Goal: Task Accomplishment & Management: Manage account settings

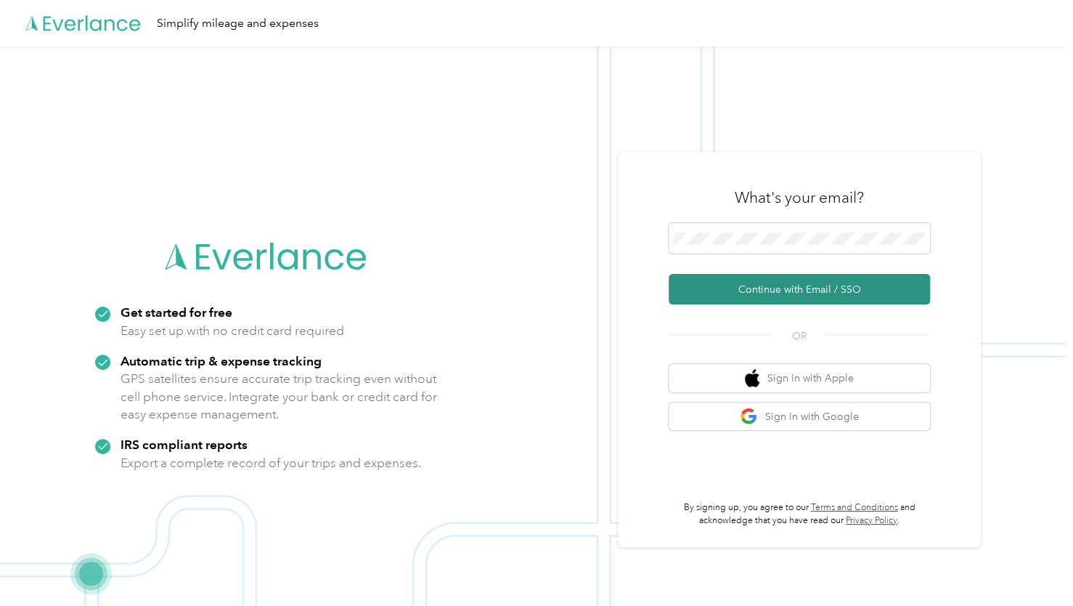
click at [765, 290] on button "Continue with Email / SSO" at bounding box center [799, 289] width 261 height 30
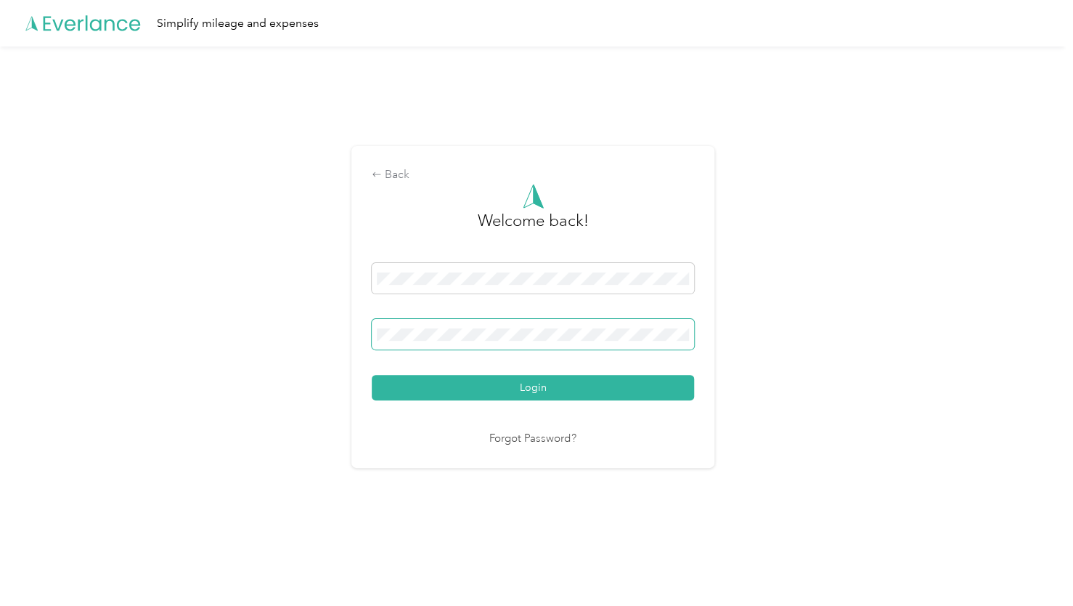
click at [372, 375] on button "Login" at bounding box center [533, 387] width 322 height 25
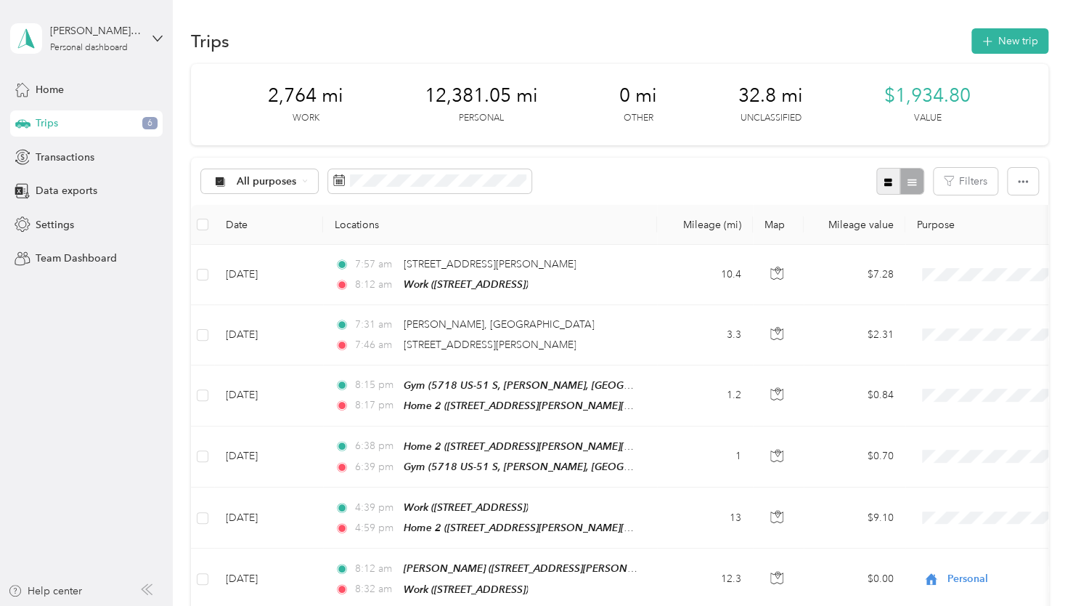
click at [885, 183] on icon "button" at bounding box center [888, 182] width 8 height 8
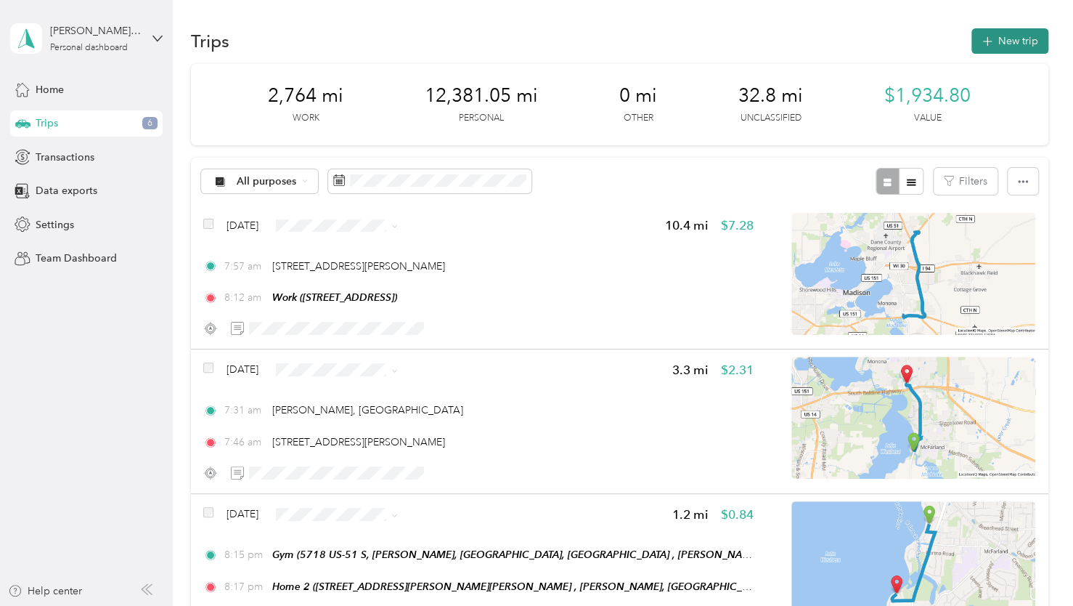
click at [985, 41] on icon "button" at bounding box center [987, 41] width 17 height 17
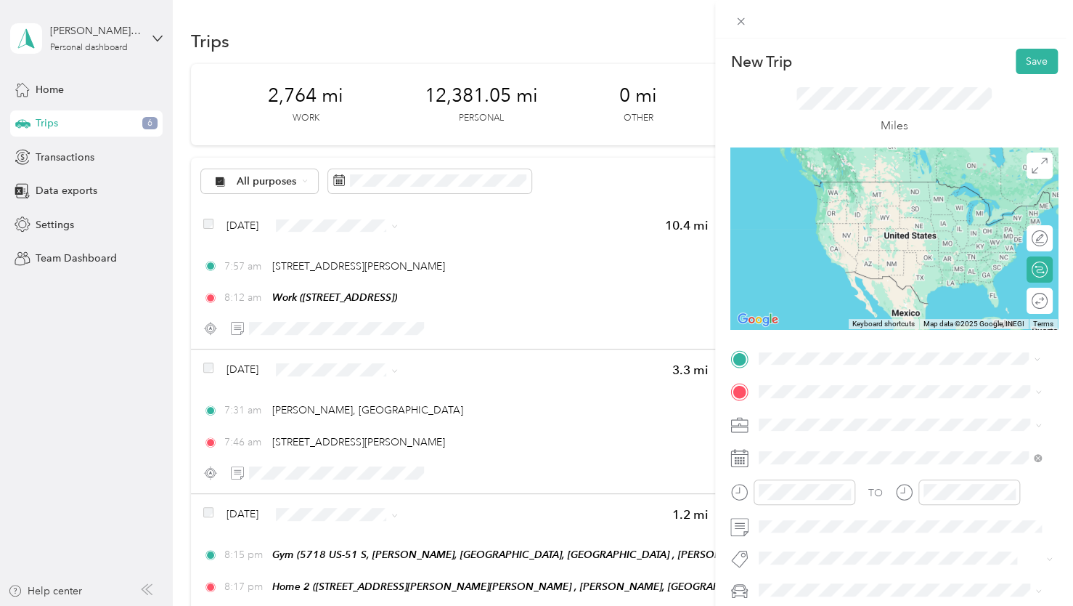
drag, startPoint x: 827, startPoint y: 407, endPoint x: 819, endPoint y: 405, distance: 8.3
click at [827, 408] on span "[STREET_ADDRESS][PERSON_NAME][US_STATE]" at bounding box center [899, 410] width 226 height 13
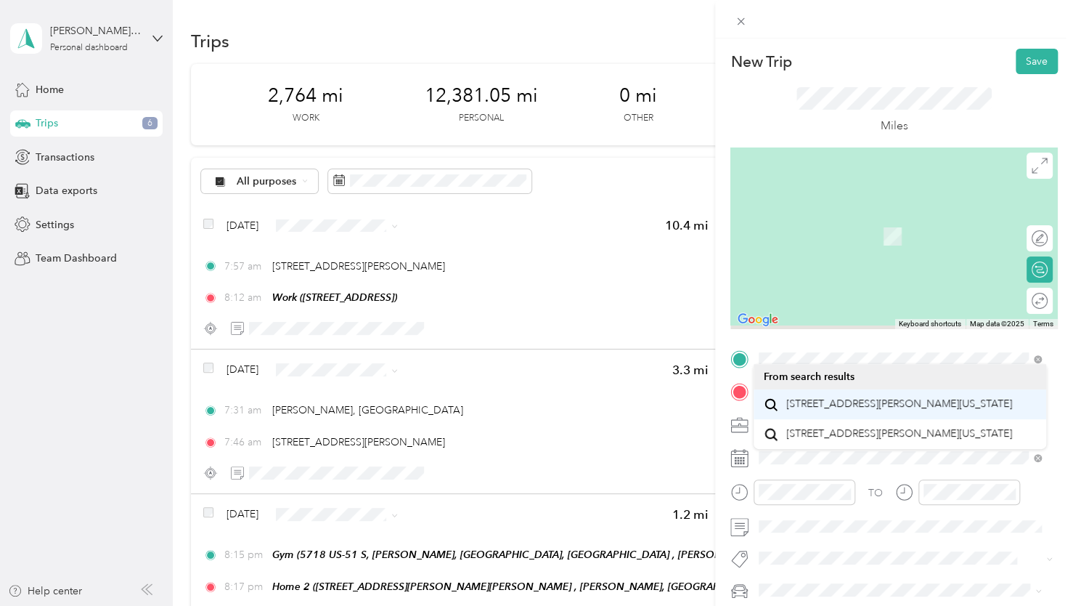
click at [805, 402] on div "TO Add photo" at bounding box center [893, 506] width 327 height 318
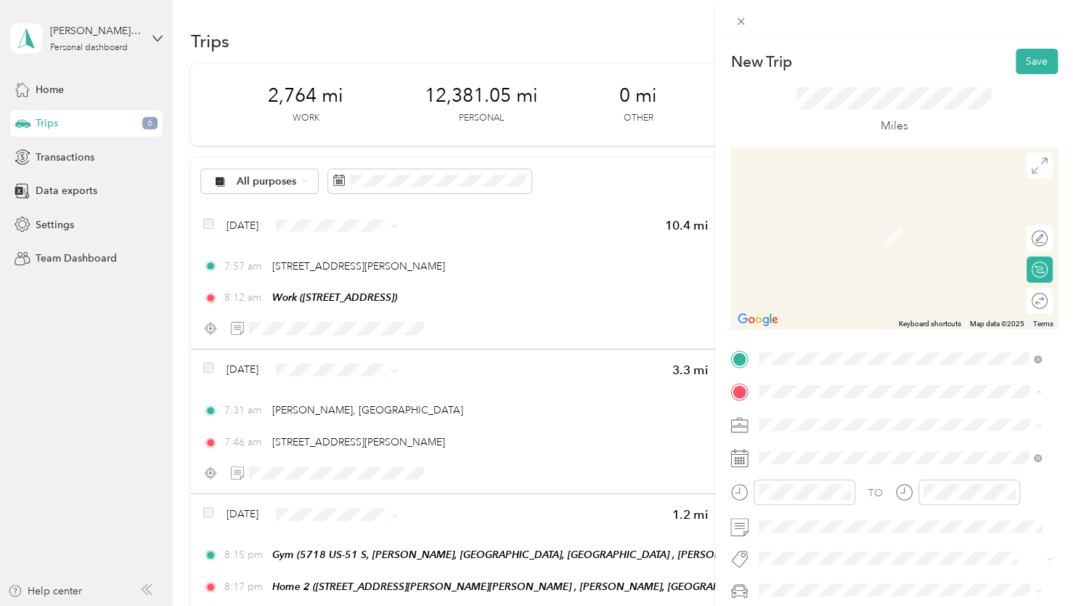
click at [858, 312] on span "2925 Camp Leonard Rd, McFarland, WI, United States , 53558, McFarland, WI, Unit…" at bounding box center [902, 297] width 232 height 43
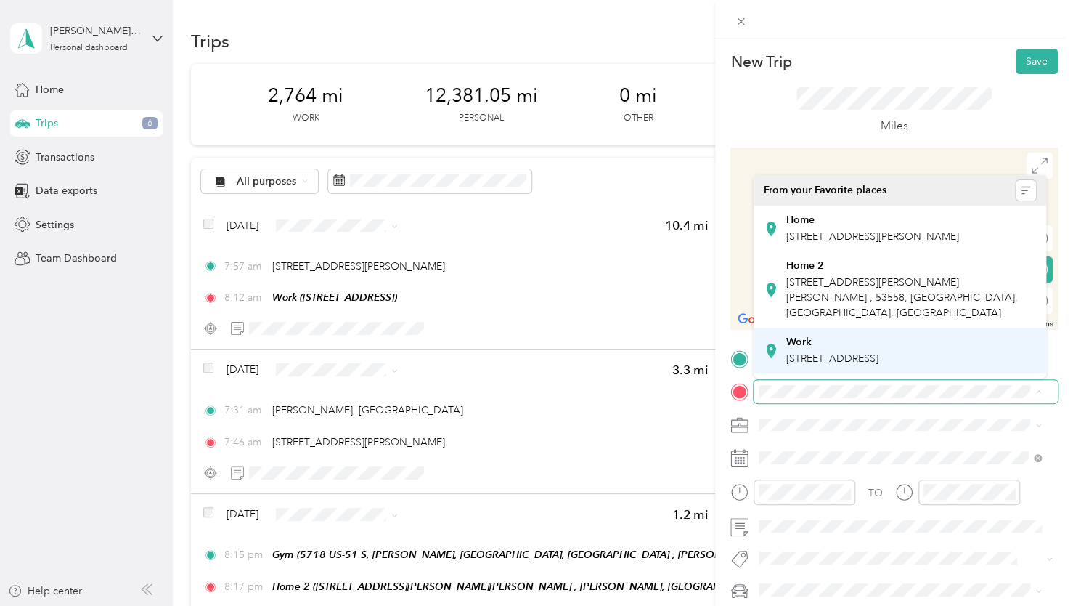
click at [857, 354] on span "5201 E Terrace Dr, Madison, WI, United States , 53718, Madison, WI, United Stat…" at bounding box center [832, 358] width 92 height 12
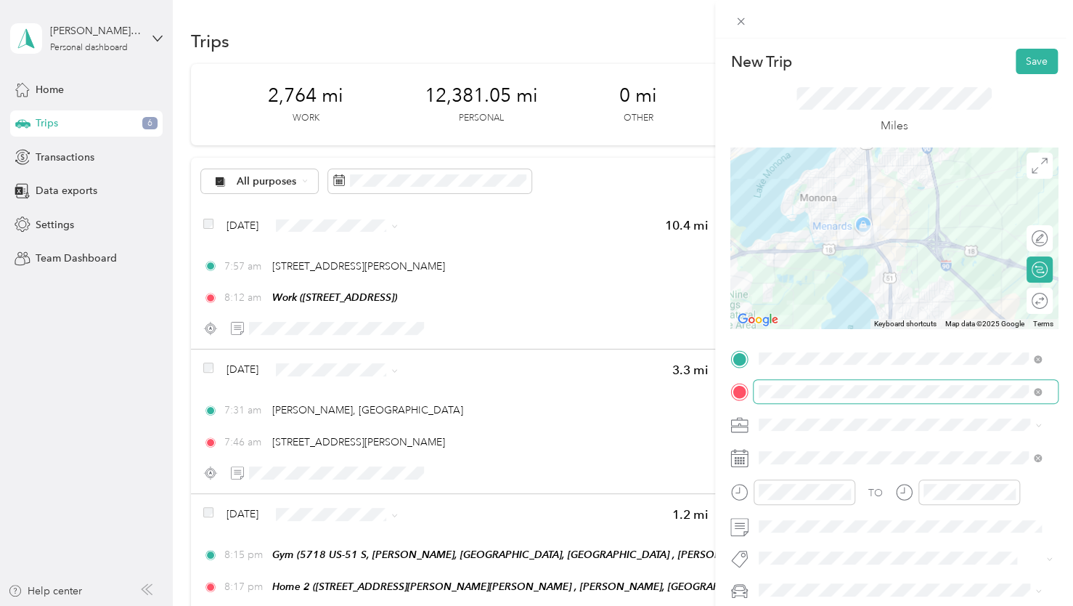
drag, startPoint x: 913, startPoint y: 229, endPoint x: 924, endPoint y: 309, distance: 80.7
click at [924, 309] on div "New Trip Save This trip cannot be edited because it is either under review, app…" at bounding box center [893, 357] width 327 height 616
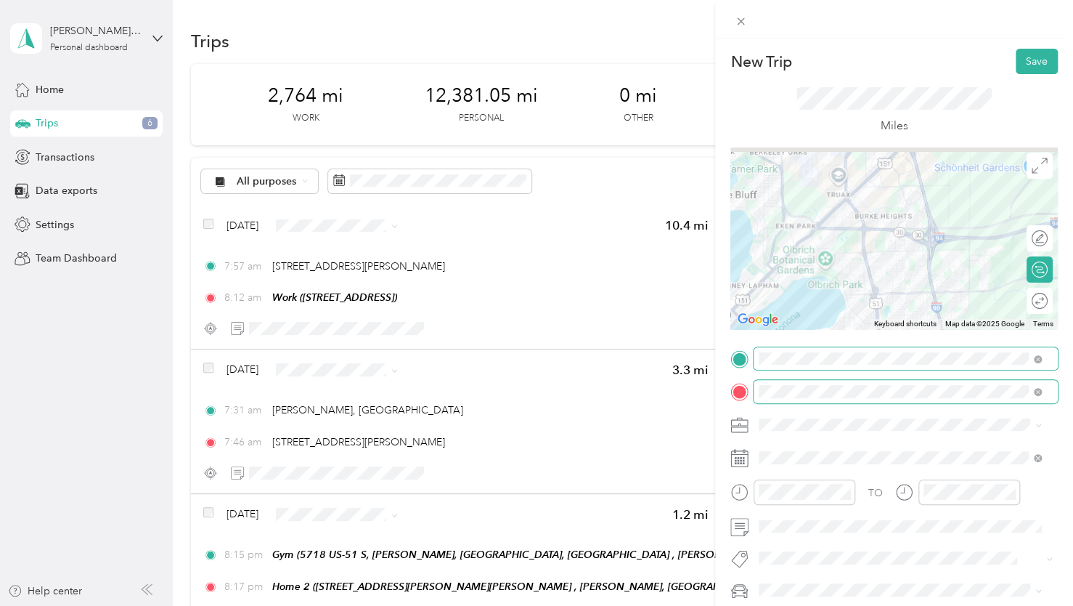
click at [888, 605] on div "New Trip Save This trip cannot be edited because it is either under review, app…" at bounding box center [533, 606] width 1066 height 0
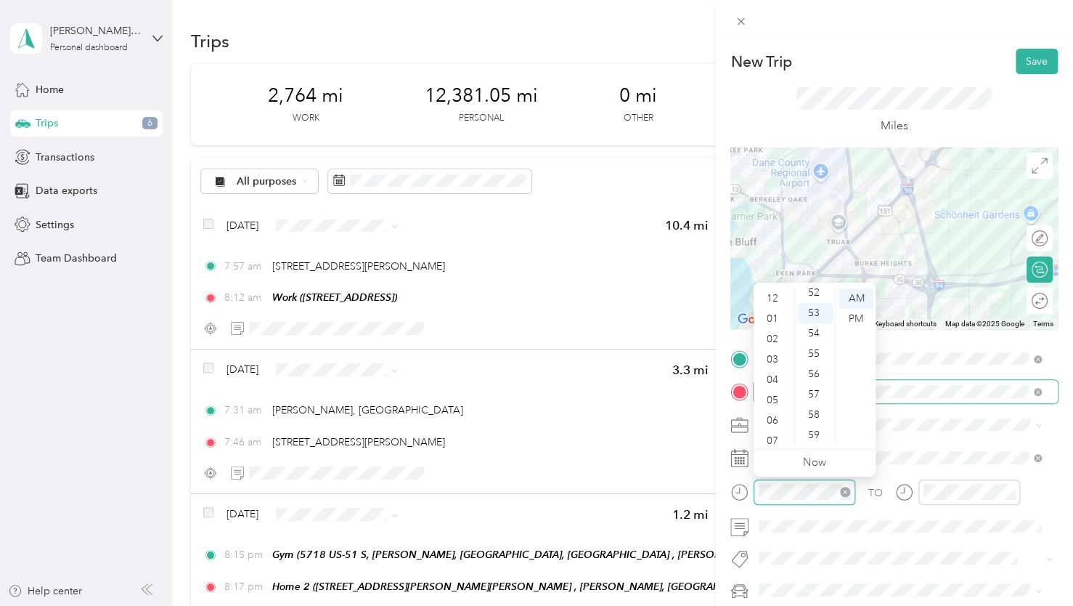
scroll to position [87, 0]
click at [772, 354] on div "07" at bounding box center [774, 353] width 35 height 20
click at [812, 392] on div "57" at bounding box center [815, 394] width 35 height 20
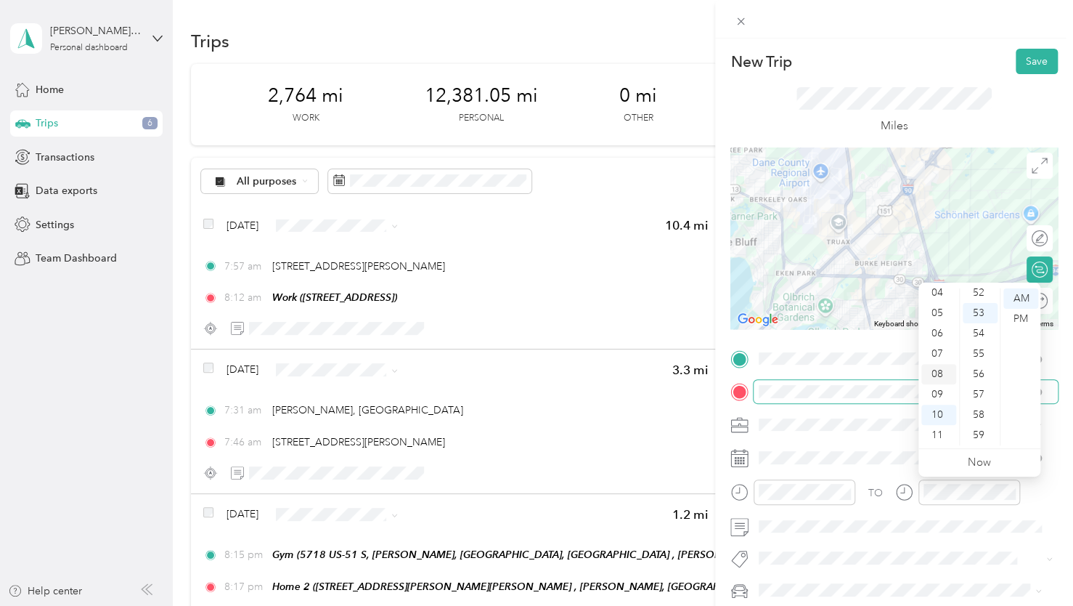
click at [938, 375] on div "08" at bounding box center [938, 374] width 35 height 20
click at [977, 424] on div "12" at bounding box center [980, 423] width 35 height 20
drag, startPoint x: 889, startPoint y: 507, endPoint x: 886, endPoint y: 514, distance: 7.8
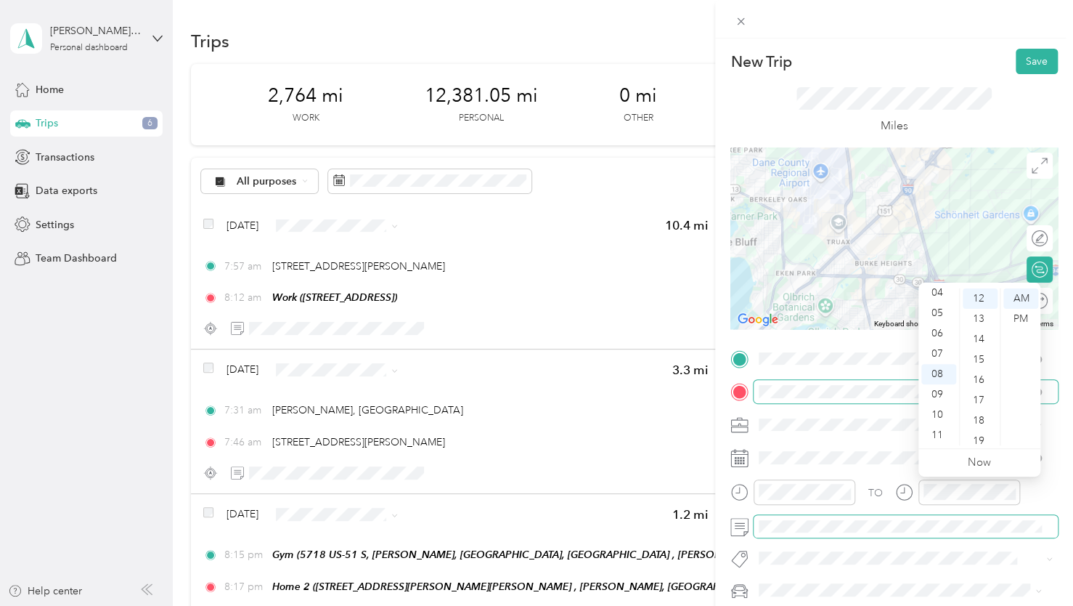
click at [886, 514] on div "TO Add photo" at bounding box center [893, 506] width 327 height 318
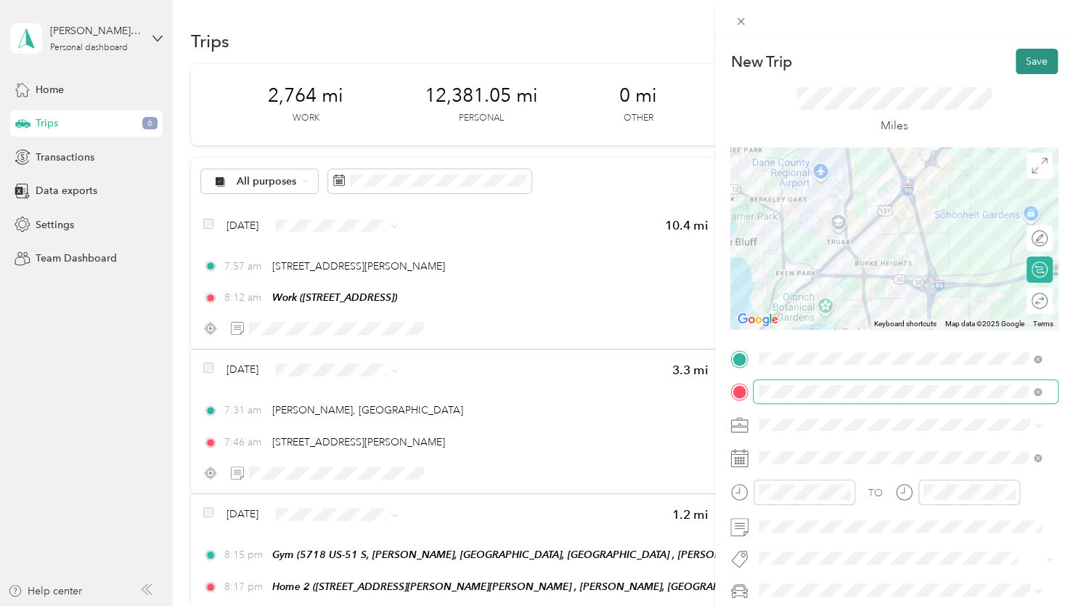
click at [1017, 67] on button "Save" at bounding box center [1037, 61] width 42 height 25
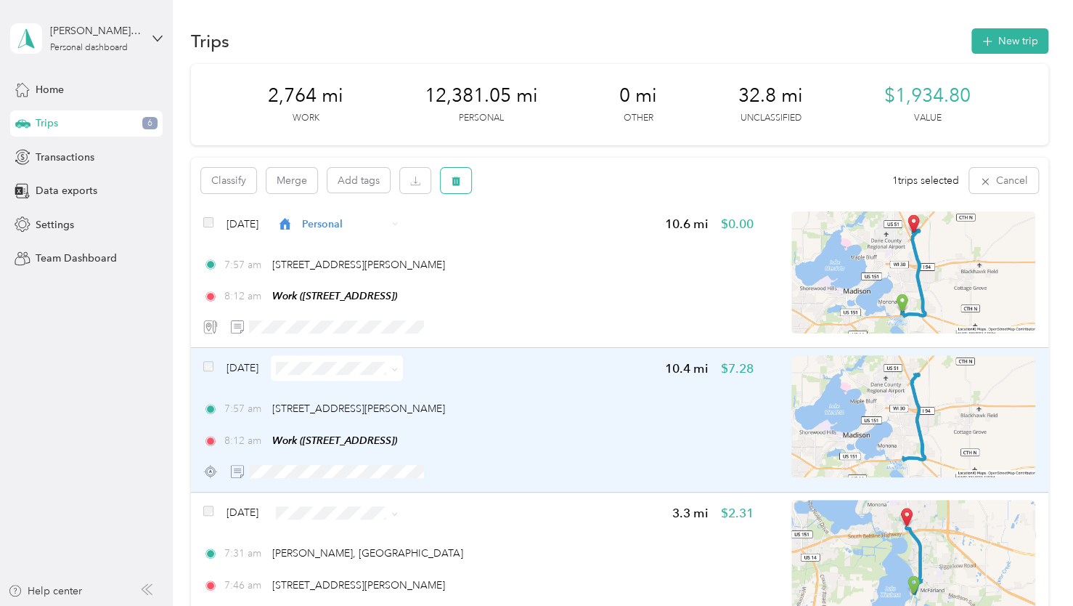
click at [460, 182] on button "button" at bounding box center [456, 180] width 30 height 25
click at [566, 245] on button "Yes" at bounding box center [564, 240] width 28 height 23
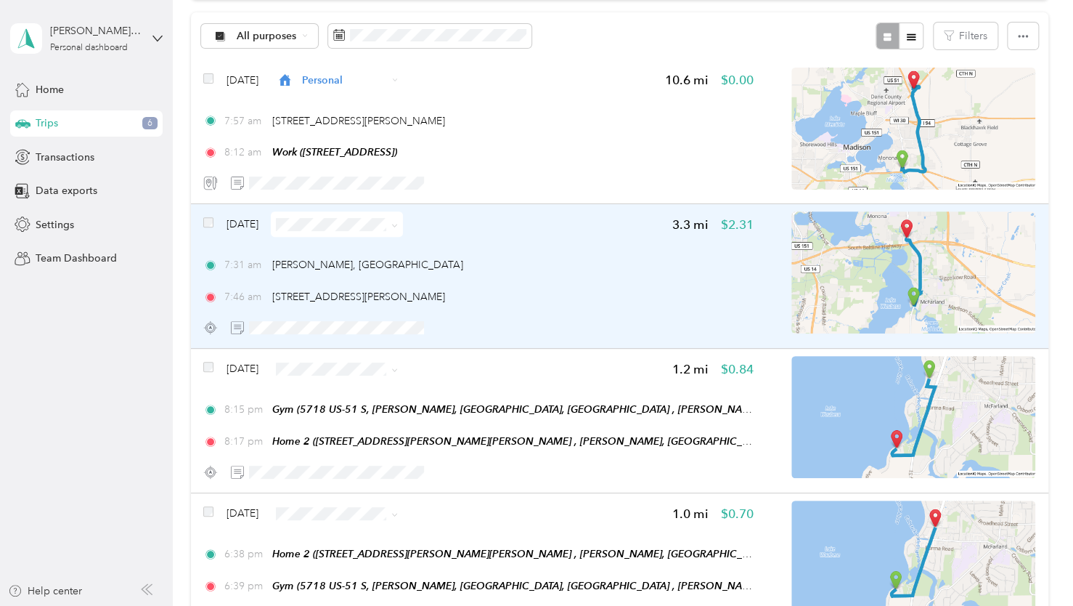
scroll to position [0, 0]
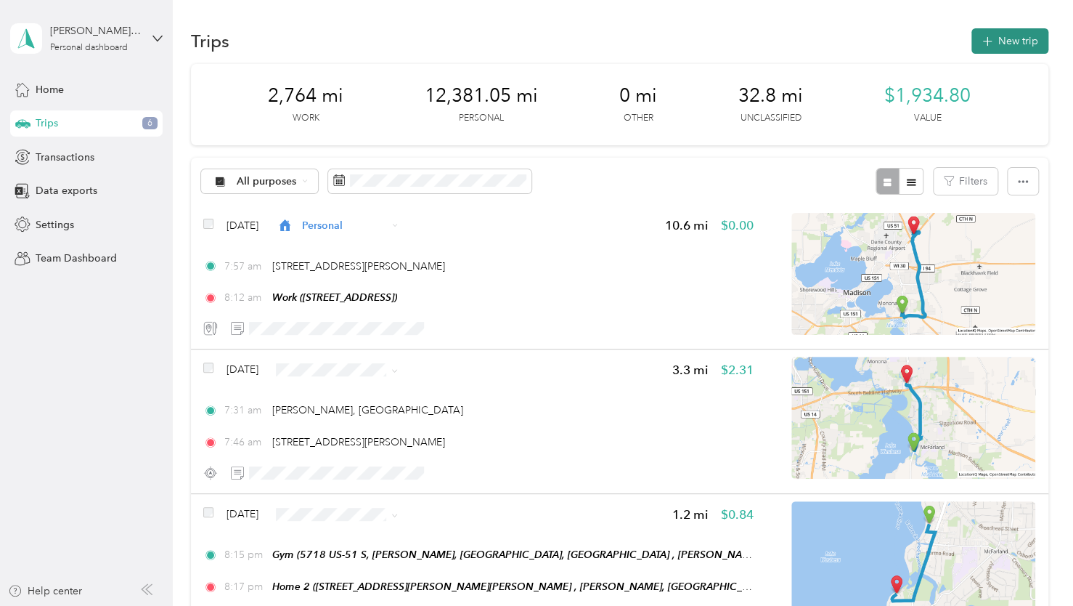
click at [1028, 42] on button "New trip" at bounding box center [1010, 40] width 77 height 25
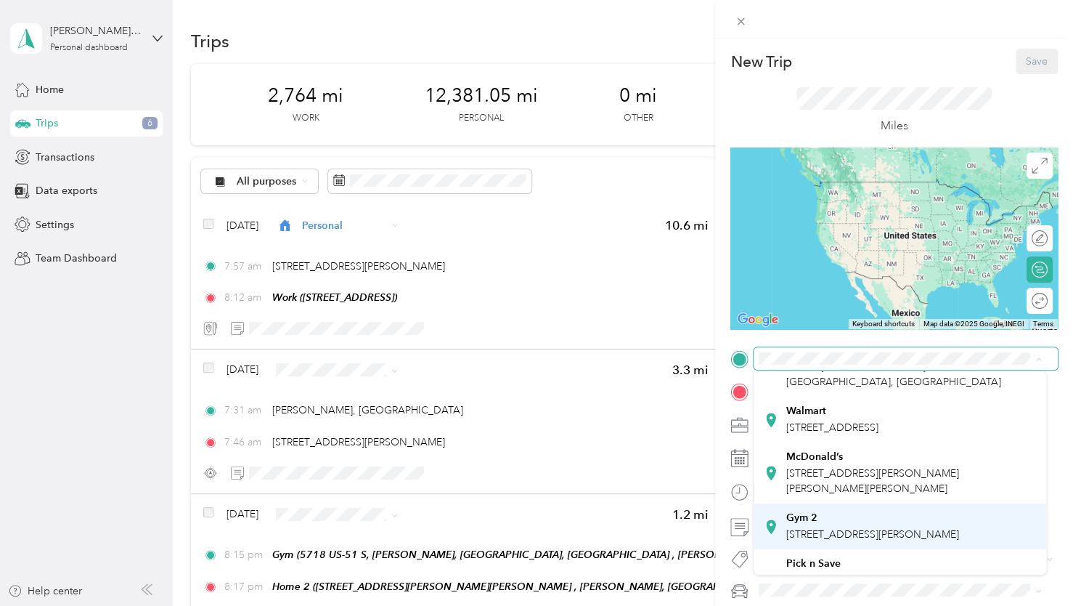
scroll to position [290, 0]
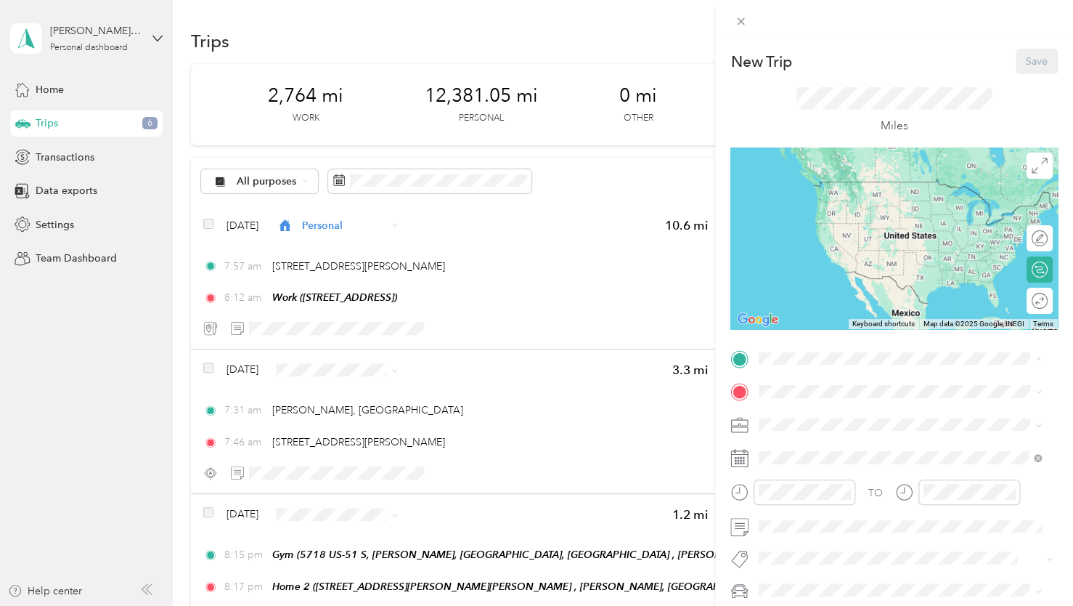
click at [828, 442] on span "4800 Larson Beach Rd, McFarland, WI, United States , 53558, McFarland, WI, Unit…" at bounding box center [872, 455] width 173 height 28
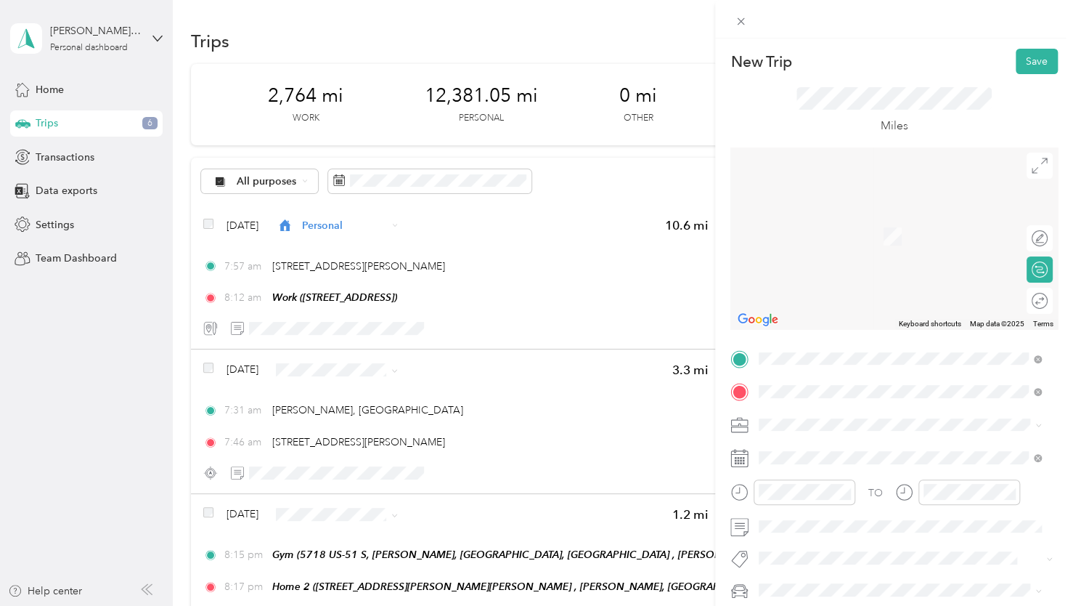
click at [845, 221] on span "6408 Copps Avenue Monona, Wisconsin 53716, United States" at bounding box center [899, 214] width 226 height 13
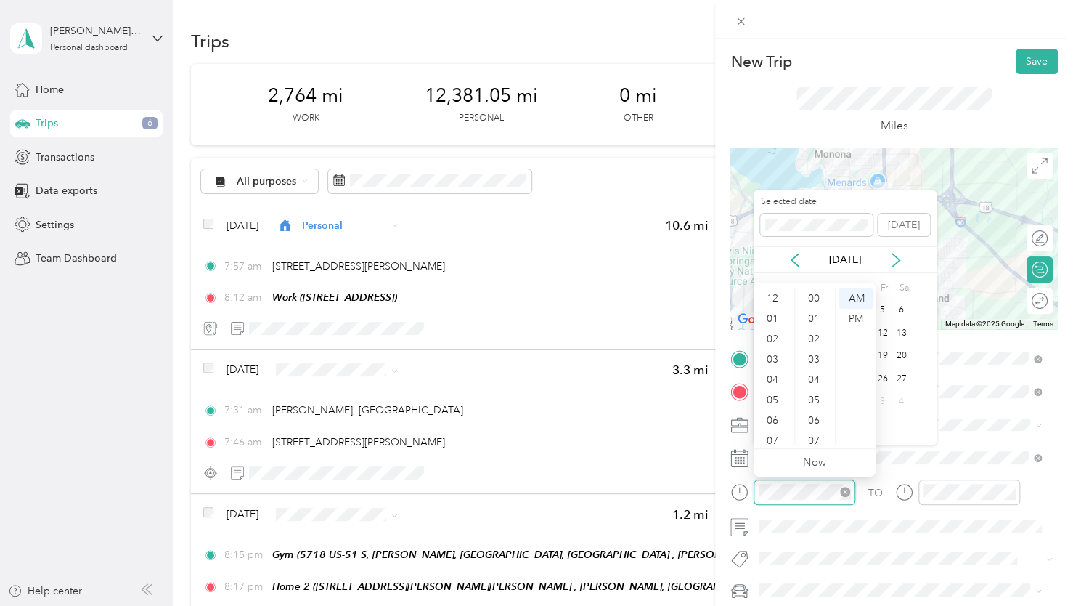
scroll to position [1063, 0]
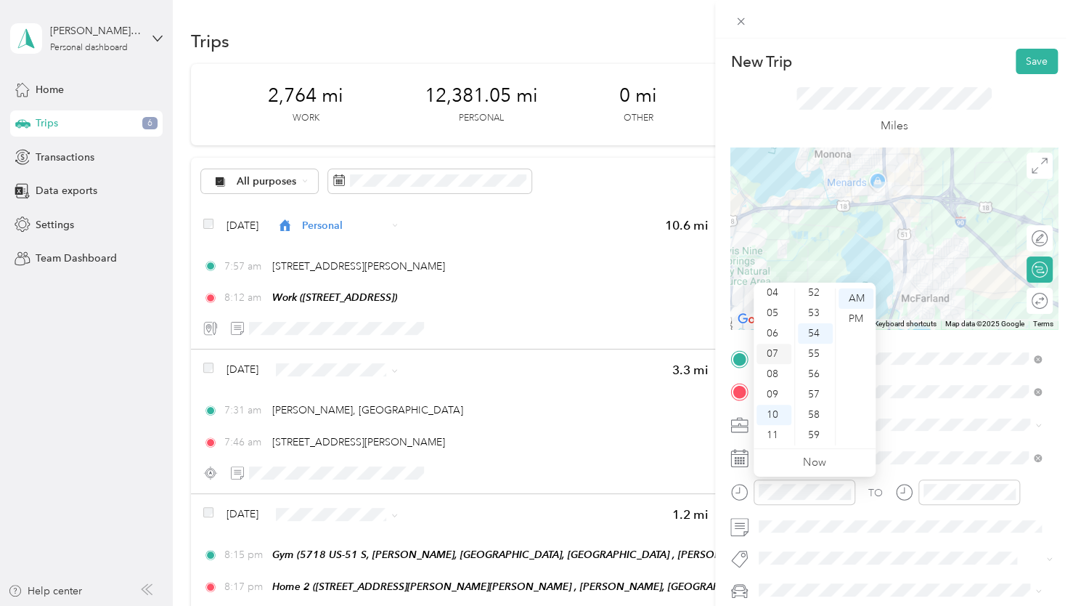
click at [773, 356] on div "07" at bounding box center [774, 353] width 35 height 20
click at [813, 373] on div "38" at bounding box center [815, 371] width 35 height 20
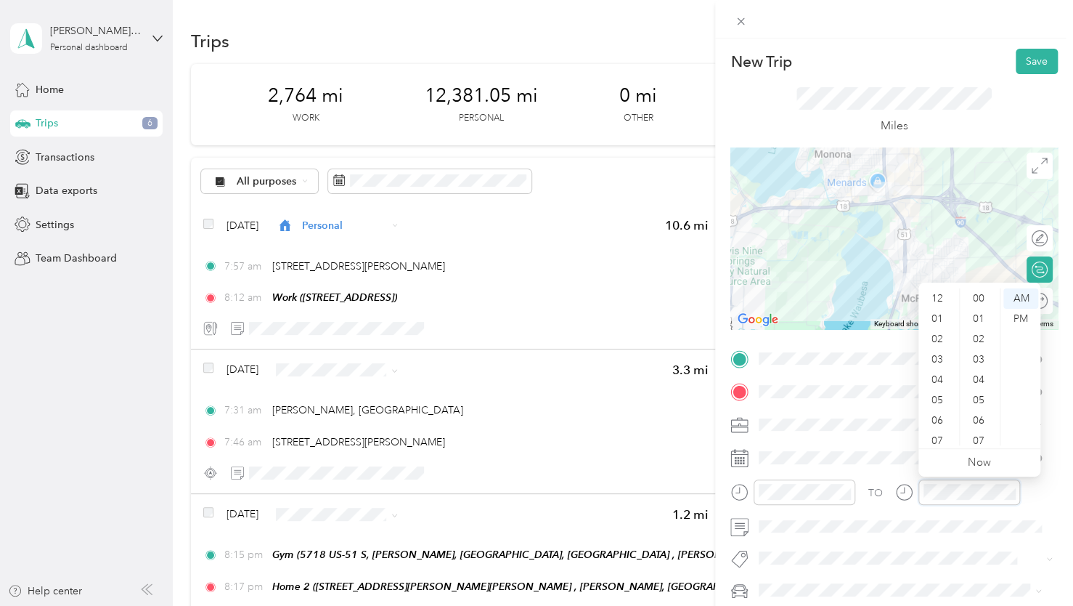
scroll to position [87, 0]
click at [937, 353] on div "07" at bounding box center [938, 353] width 35 height 20
click at [980, 388] on div "46" at bounding box center [980, 388] width 35 height 20
click at [906, 477] on div "TO Add photo" at bounding box center [893, 506] width 327 height 318
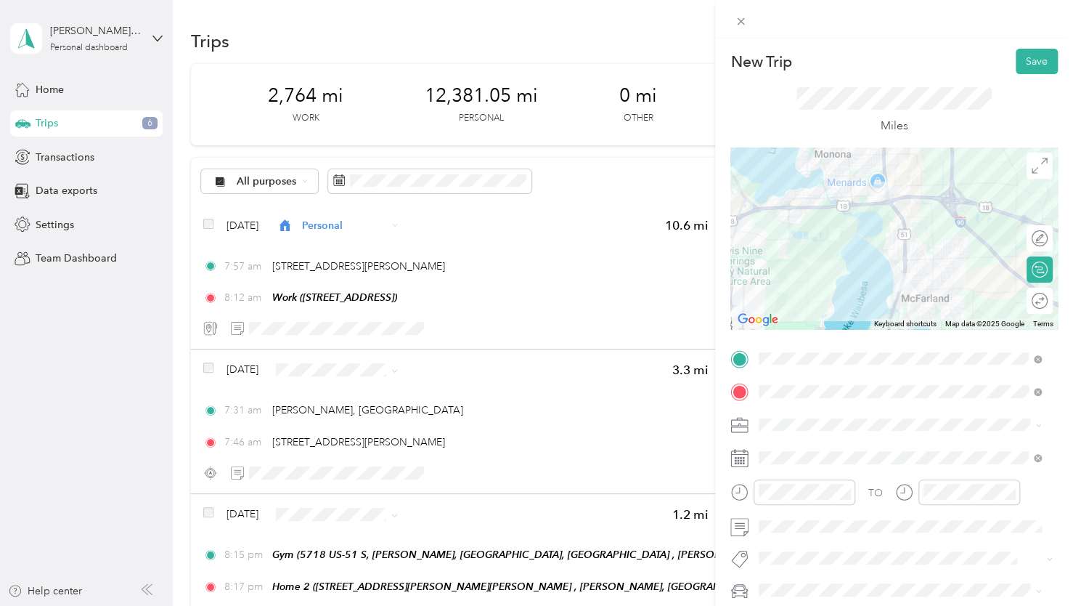
click at [1012, 42] on div "New Trip Save This trip cannot be edited because it is either under review, app…" at bounding box center [894, 341] width 358 height 606
drag, startPoint x: 1019, startPoint y: 62, endPoint x: 1019, endPoint y: 73, distance: 10.2
click at [1019, 62] on button "Save" at bounding box center [1037, 61] width 42 height 25
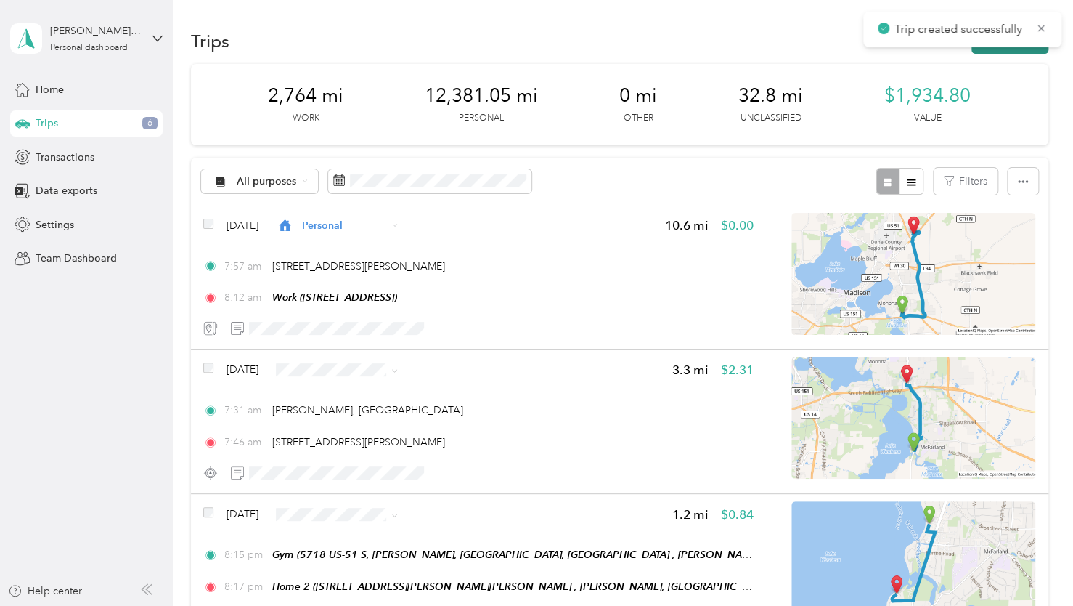
click at [982, 52] on button "New trip" at bounding box center [1010, 40] width 77 height 25
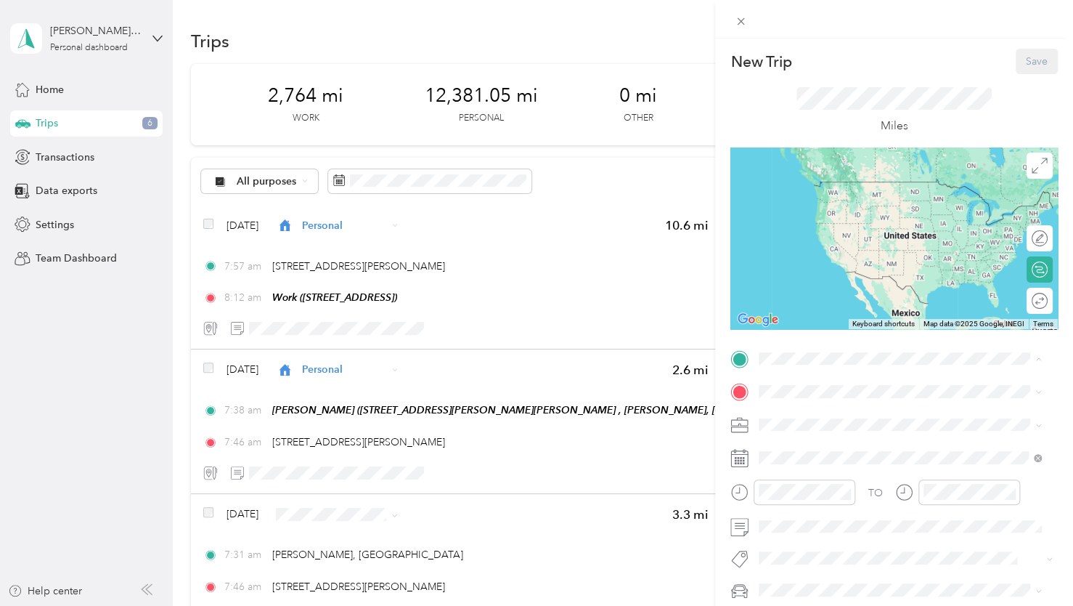
drag, startPoint x: 818, startPoint y: 495, endPoint x: 815, endPoint y: 466, distance: 29.1
click at [818, 493] on span "2925 Camp Leonard Rd, McFarland, WI, United States , 53558, McFarland, WI, Unit…" at bounding box center [902, 493] width 232 height 43
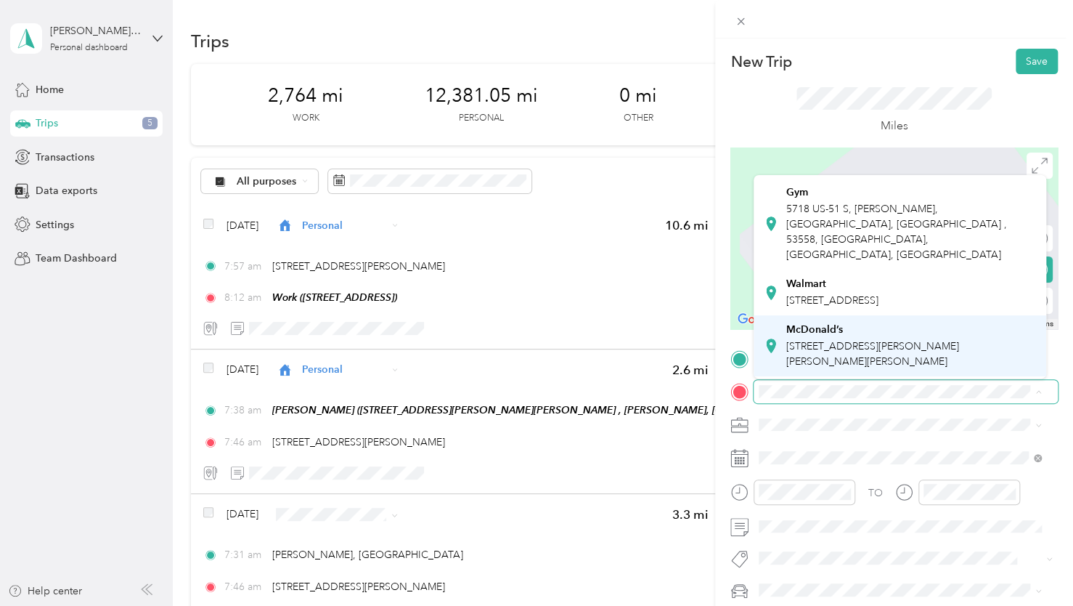
scroll to position [218, 0]
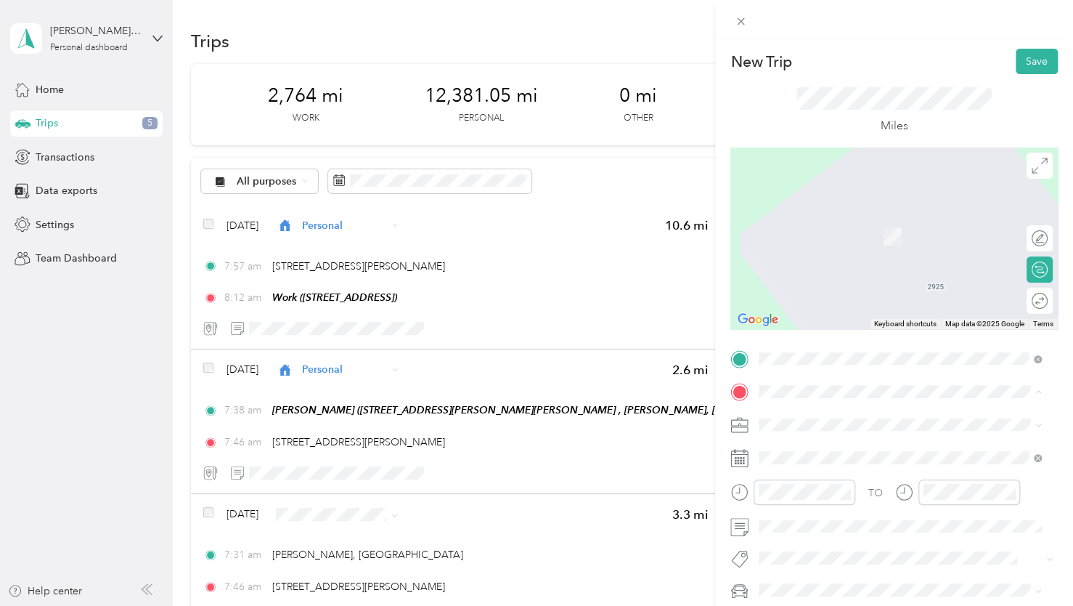
click at [833, 312] on strong "McDonald’s" at bounding box center [814, 307] width 57 height 13
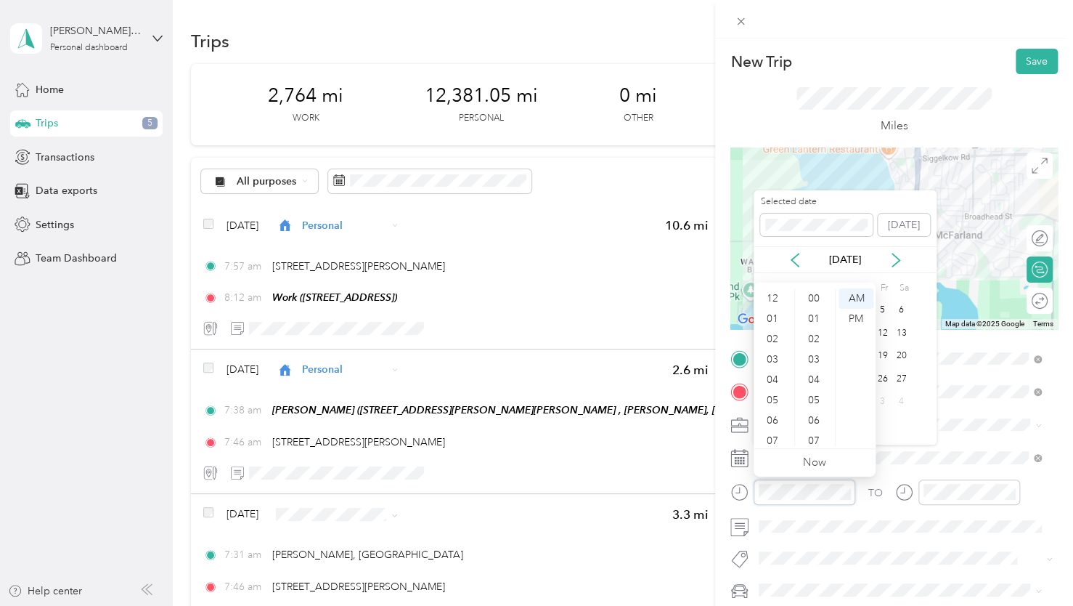
scroll to position [1063, 0]
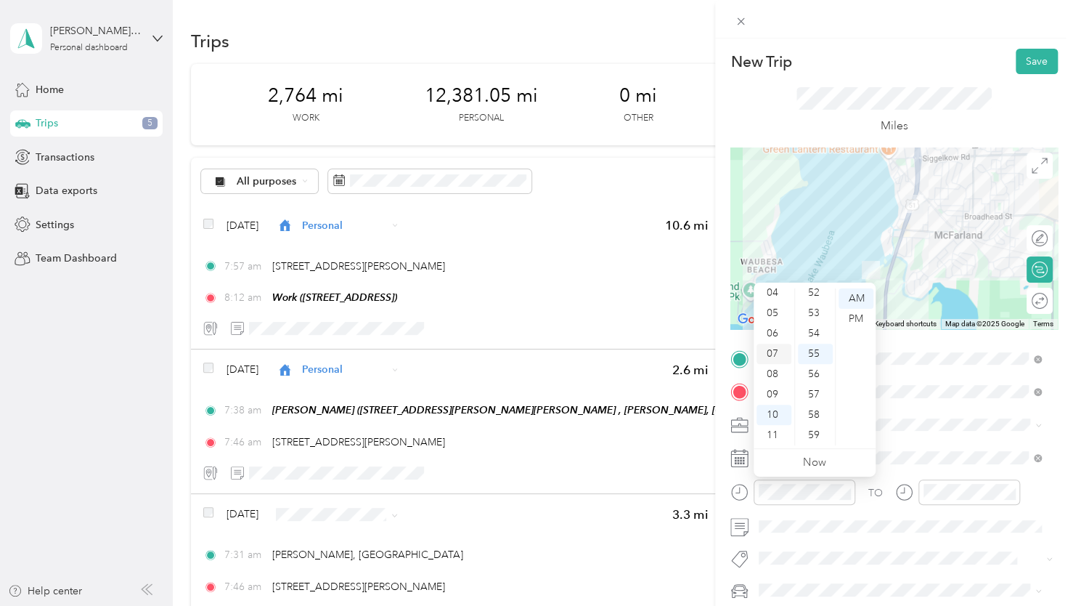
click at [766, 355] on div "07" at bounding box center [774, 353] width 35 height 20
click at [814, 370] on div "31" at bounding box center [815, 374] width 35 height 20
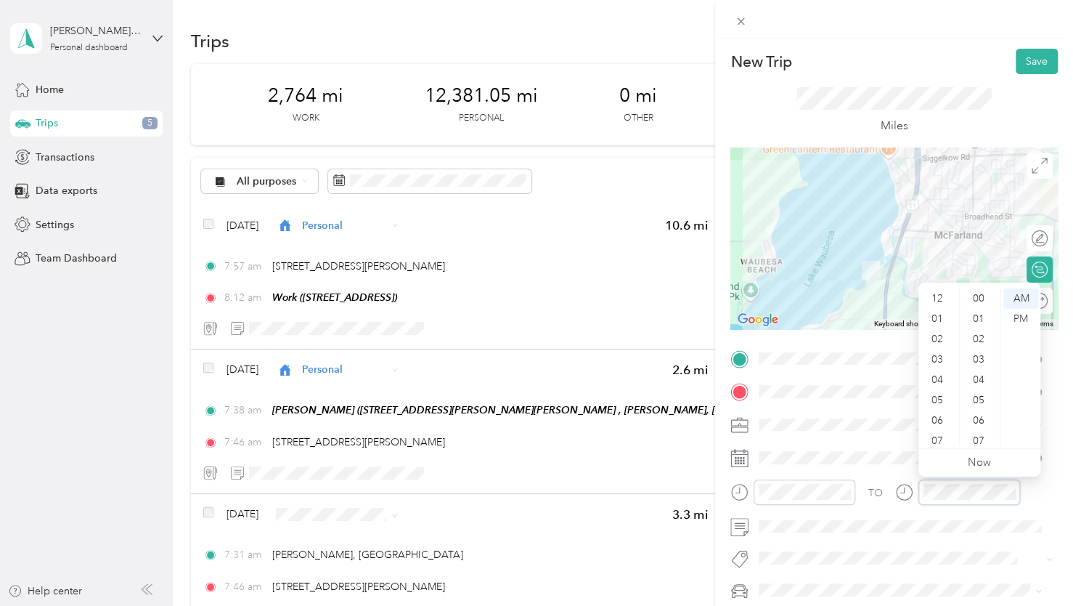
scroll to position [87, 0]
click at [932, 357] on div "07" at bounding box center [938, 353] width 35 height 20
click at [982, 365] on div "34" at bounding box center [980, 362] width 35 height 20
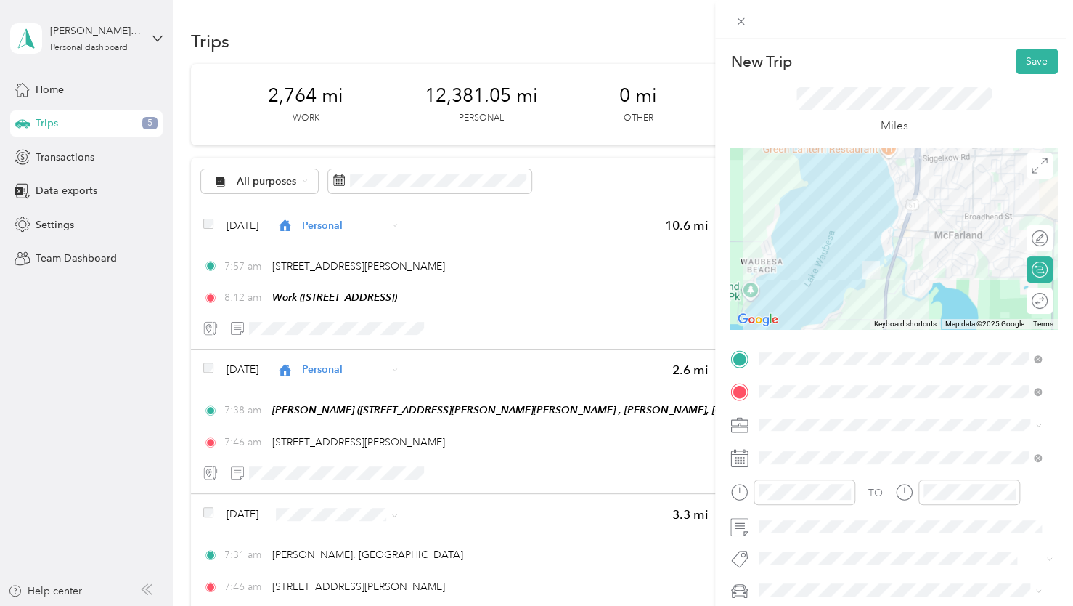
drag, startPoint x: 1028, startPoint y: 64, endPoint x: 1014, endPoint y: 78, distance: 19.5
click at [1028, 64] on button "Save" at bounding box center [1037, 61] width 42 height 25
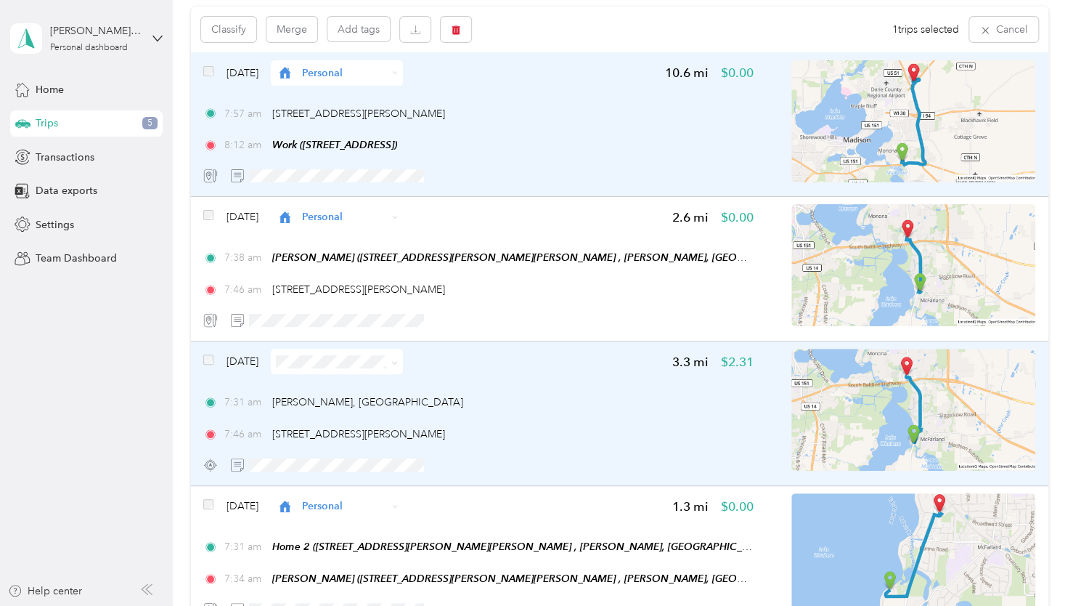
scroll to position [0, 0]
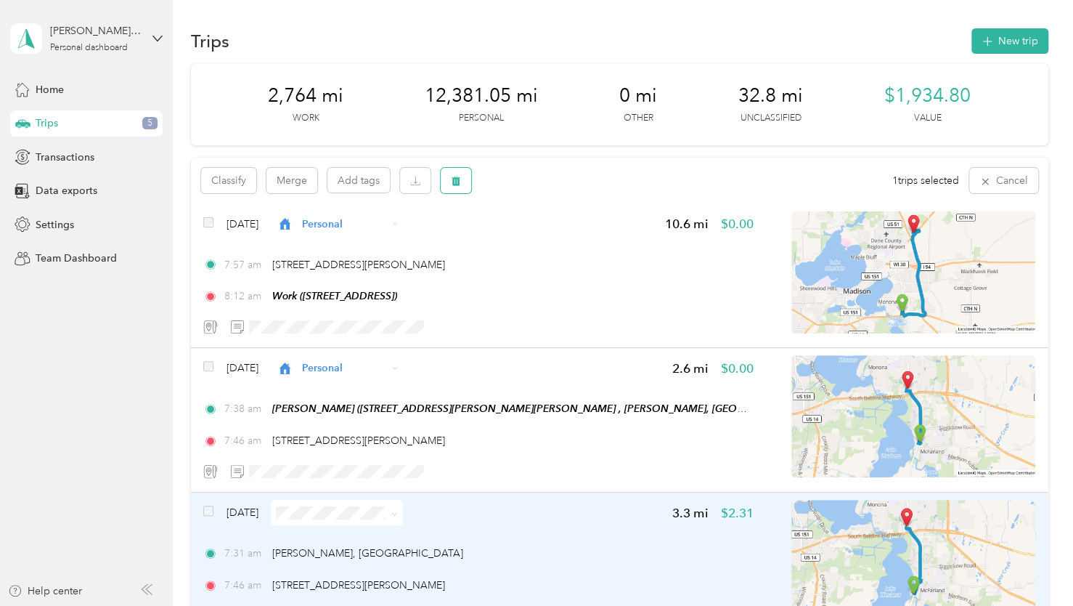
click at [456, 184] on icon "button" at bounding box center [456, 180] width 9 height 9
click at [562, 243] on button "Yes" at bounding box center [564, 240] width 28 height 23
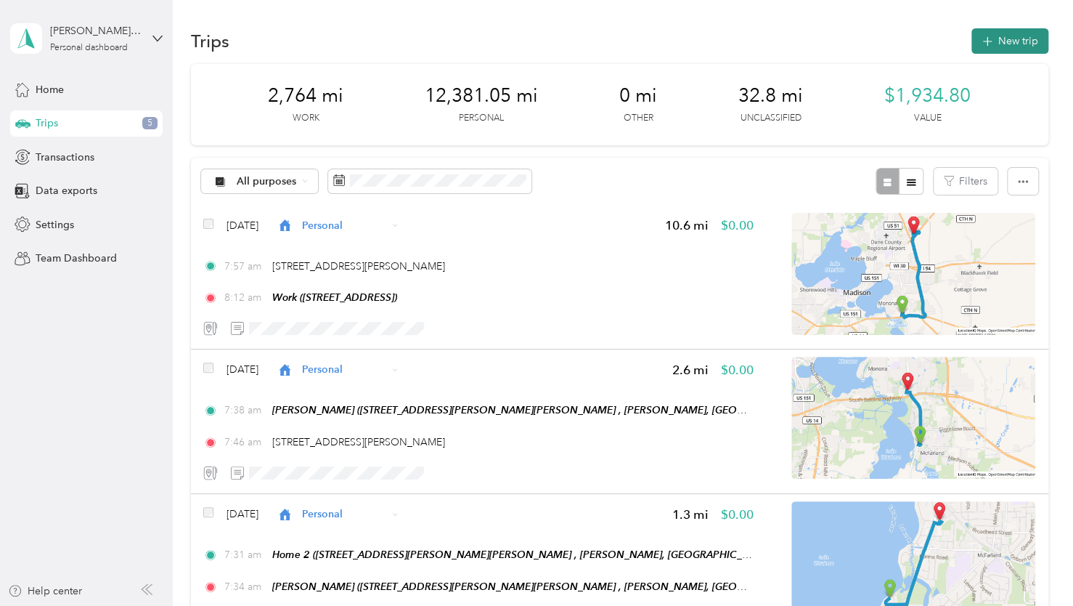
click at [984, 44] on icon "button" at bounding box center [987, 41] width 17 height 17
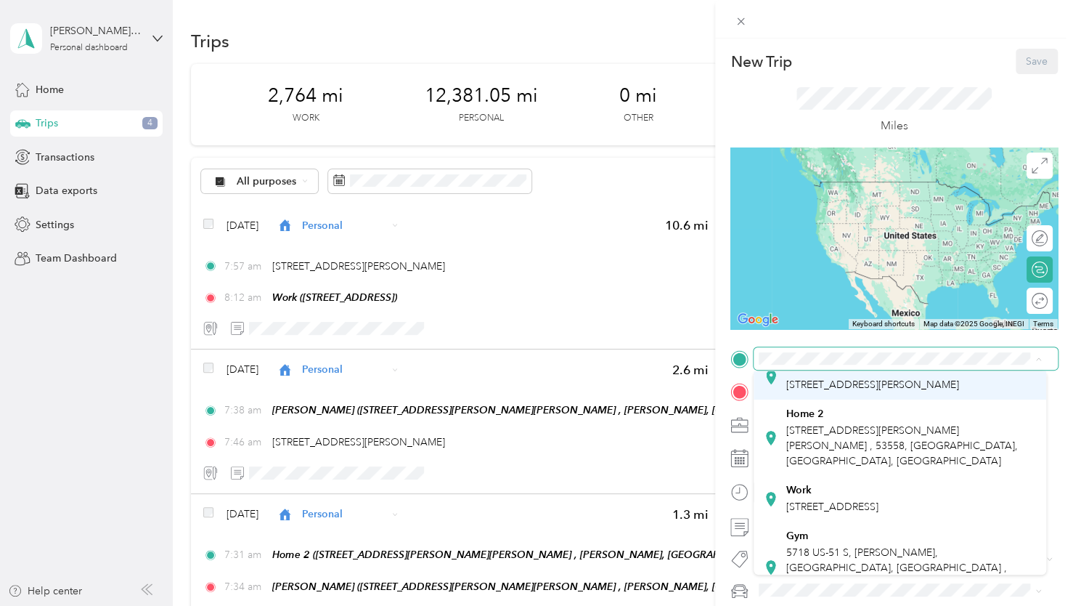
scroll to position [145, 0]
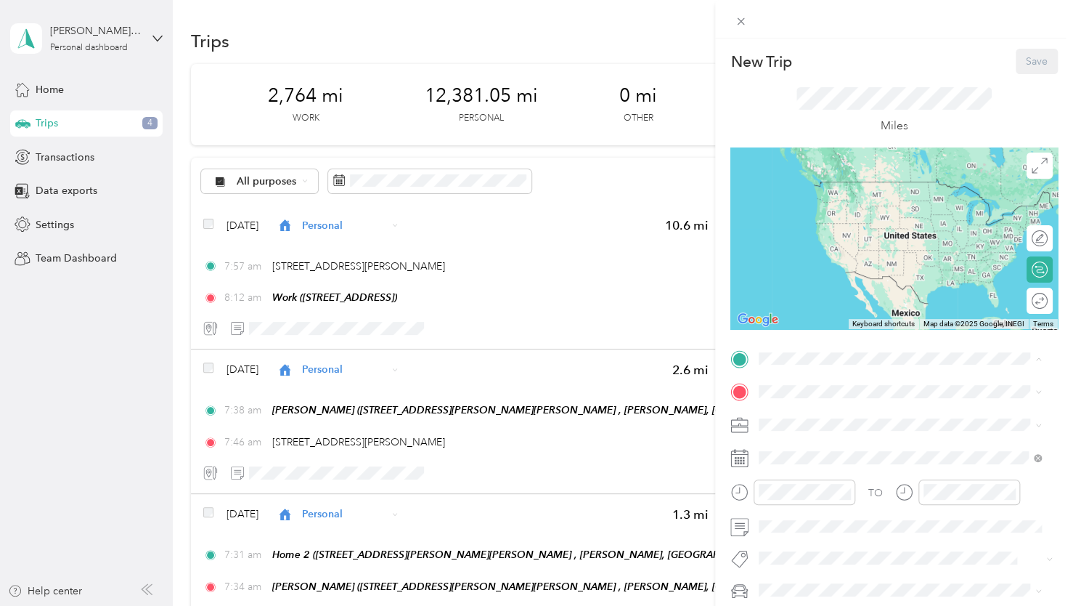
click at [826, 481] on span "5718 US-51 S, McFarland, WI, United States , 53558, McFarland, WI, United States" at bounding box center [896, 478] width 221 height 58
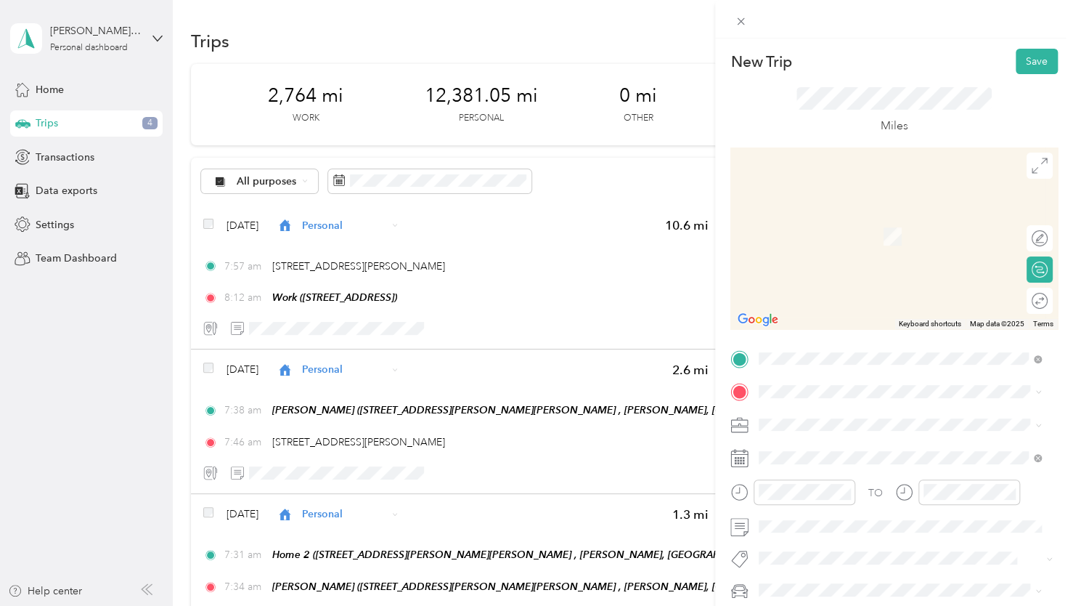
click at [822, 303] on div "Home 2 2925 Camp Leonard Rd, McFarland, WI, United States , 53558, McFarland, W…" at bounding box center [911, 289] width 251 height 61
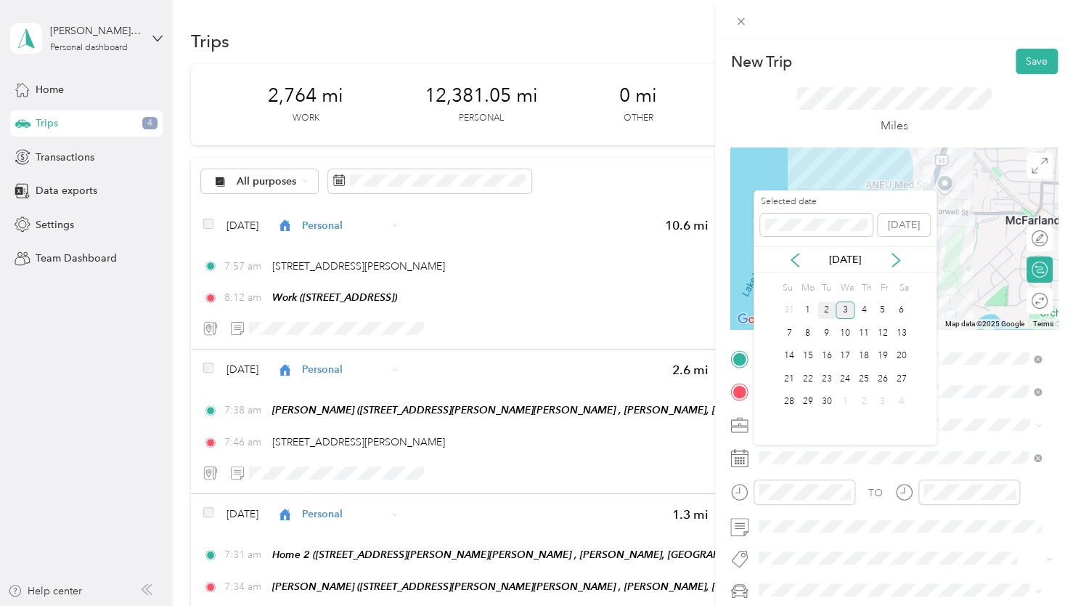
click at [831, 309] on div "2" at bounding box center [827, 310] width 19 height 18
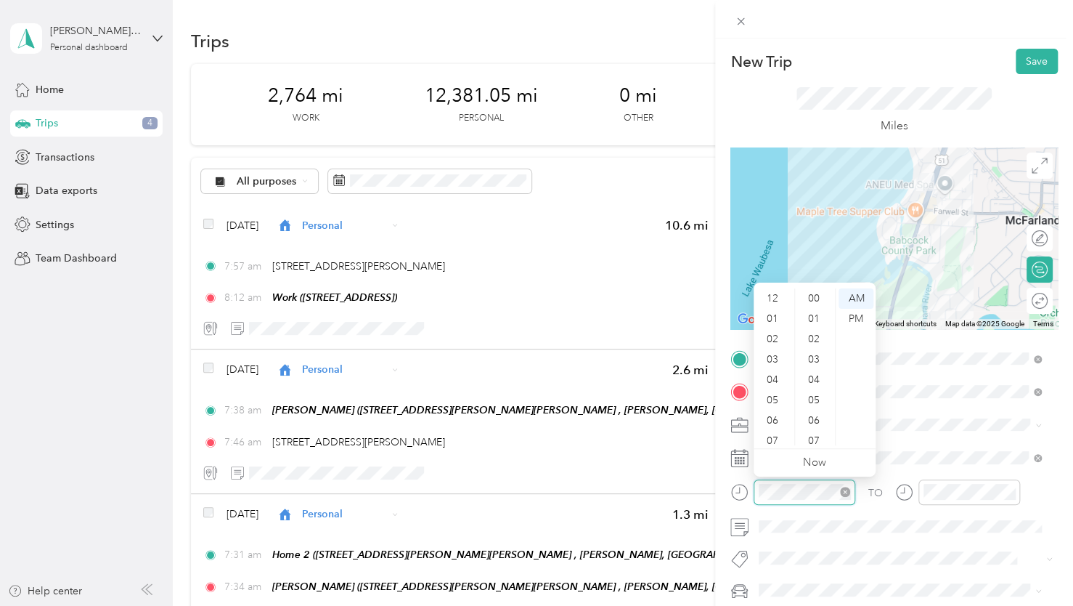
scroll to position [87, 0]
click at [768, 373] on div "08" at bounding box center [774, 374] width 35 height 20
click at [815, 411] on div "15" at bounding box center [815, 412] width 35 height 20
click at [842, 319] on div "PM" at bounding box center [856, 319] width 35 height 20
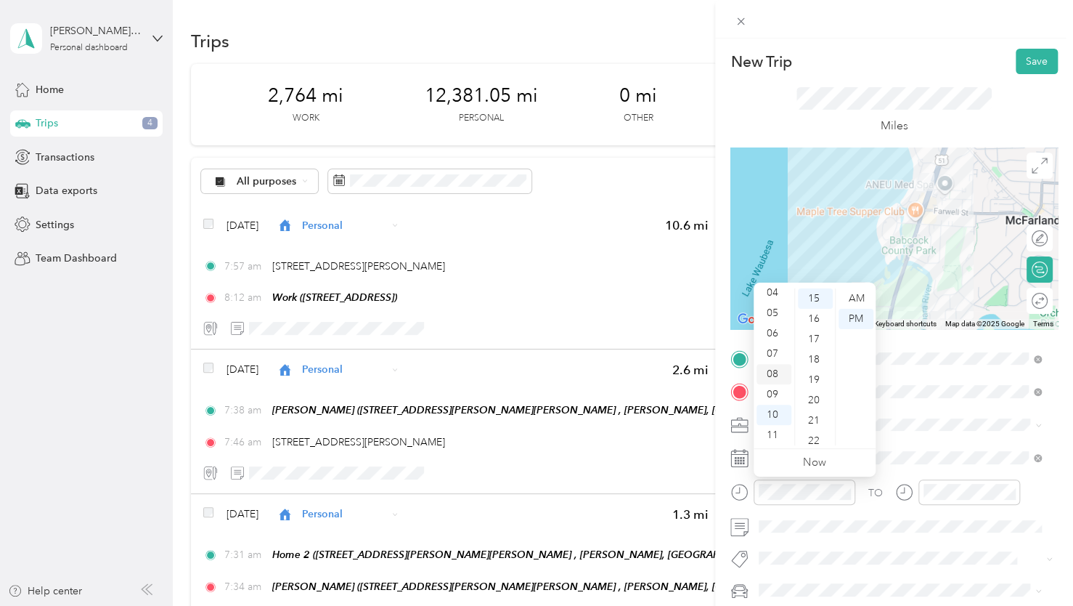
click at [771, 378] on div "08" at bounding box center [774, 374] width 35 height 20
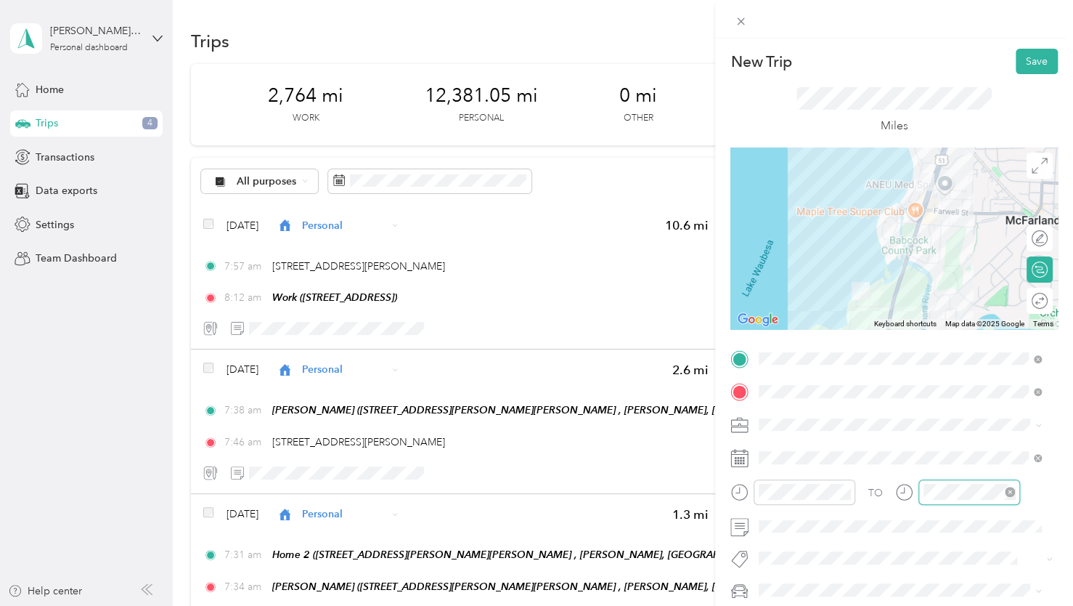
scroll to position [87, 0]
click at [935, 379] on div "08" at bounding box center [938, 374] width 35 height 20
click at [979, 383] on div "17" at bounding box center [980, 380] width 35 height 20
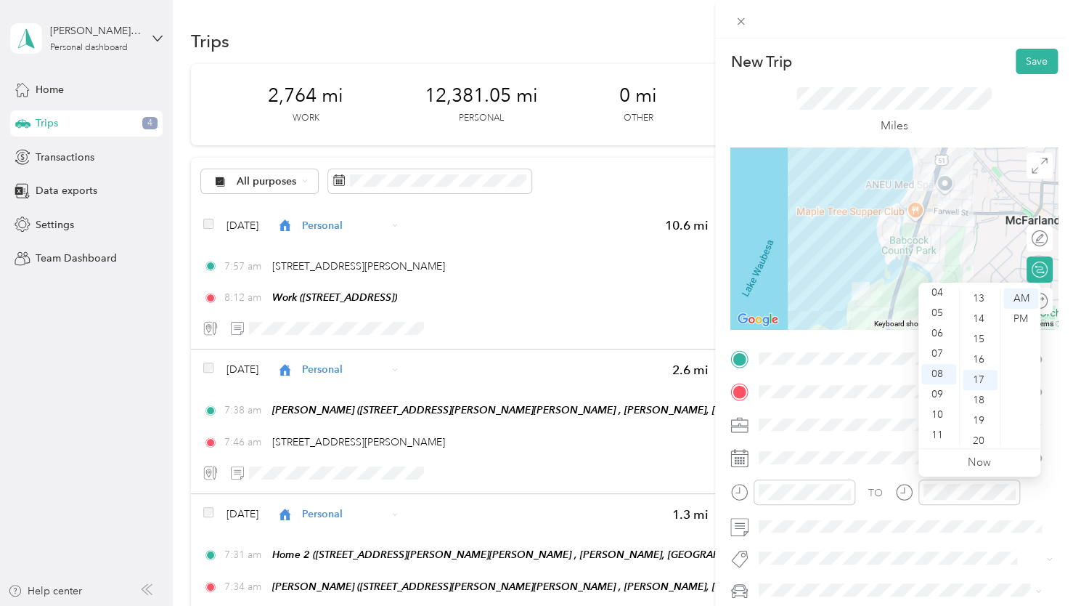
scroll to position [346, 0]
click at [1014, 318] on div "PM" at bounding box center [1020, 319] width 35 height 20
click at [964, 547] on span at bounding box center [906, 557] width 304 height 20
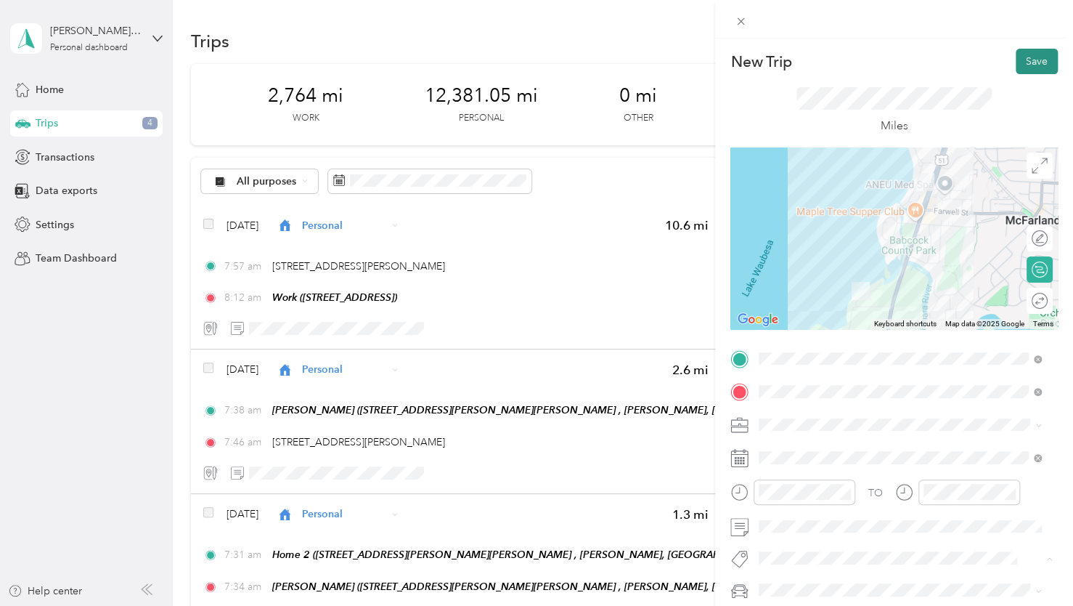
click at [1029, 62] on button "Save" at bounding box center [1037, 61] width 42 height 25
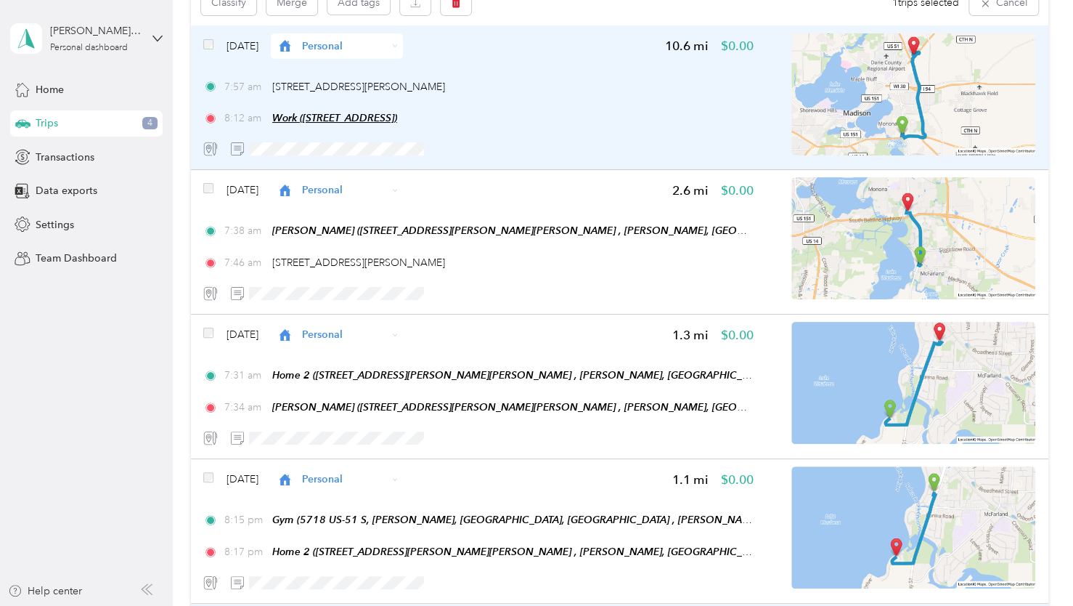
scroll to position [0, 0]
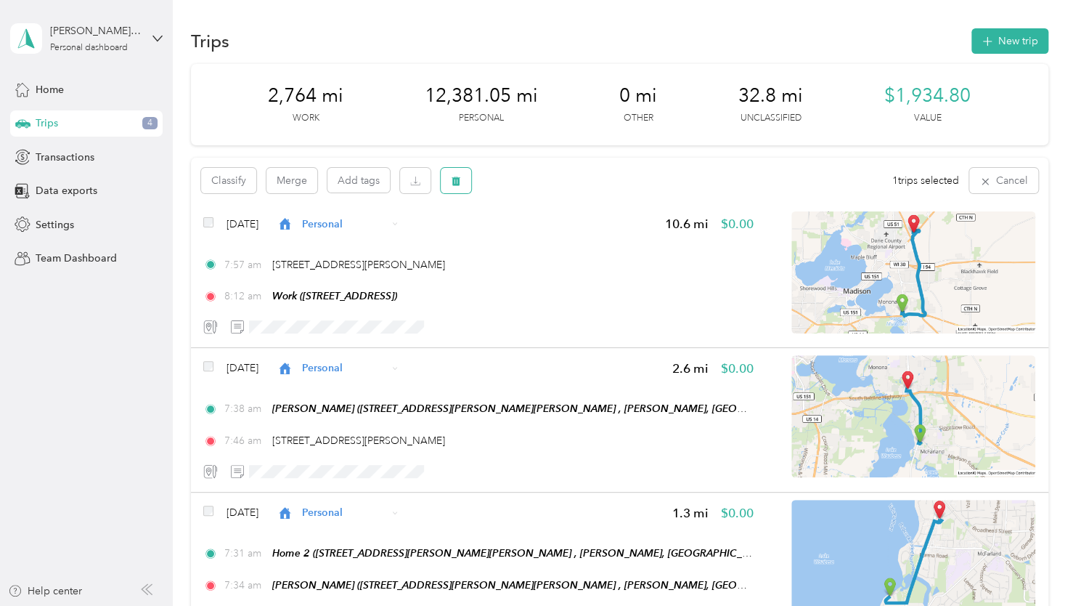
click at [452, 182] on icon "button" at bounding box center [456, 180] width 9 height 9
click at [553, 244] on button "Yes" at bounding box center [564, 240] width 28 height 23
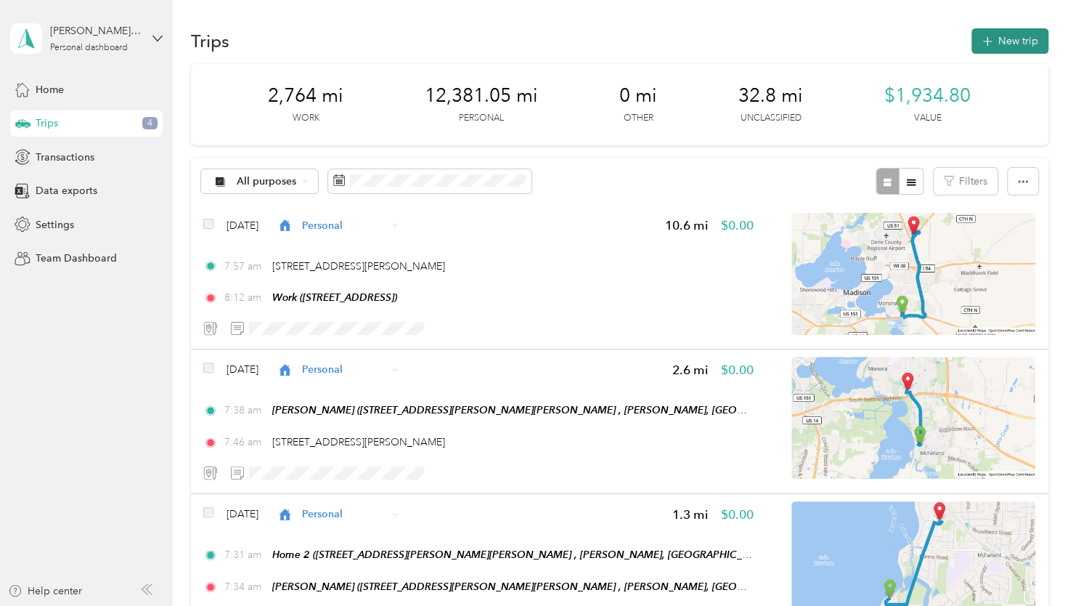
click at [981, 48] on button "New trip" at bounding box center [1010, 40] width 77 height 25
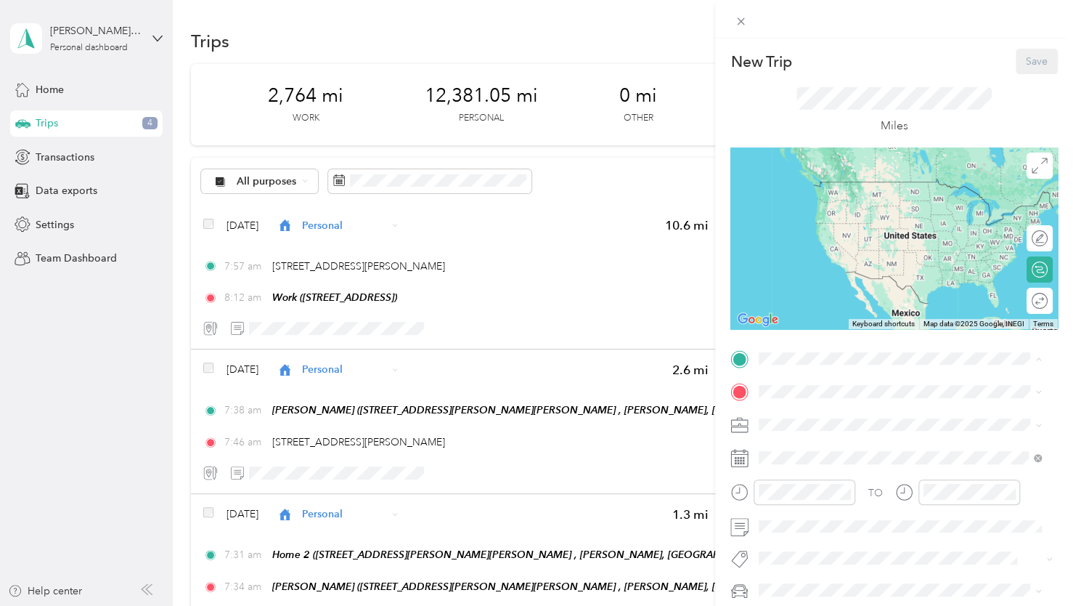
click at [813, 497] on span "2925 Camp Leonard Rd, McFarland, WI, United States , 53558, McFarland, WI, Unit…" at bounding box center [902, 493] width 232 height 43
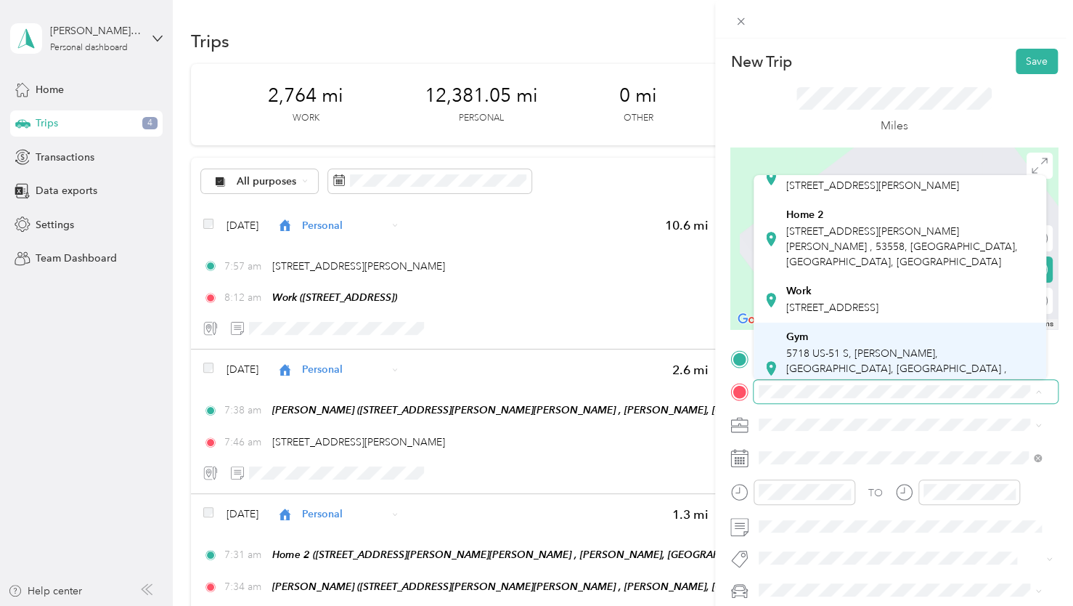
scroll to position [73, 0]
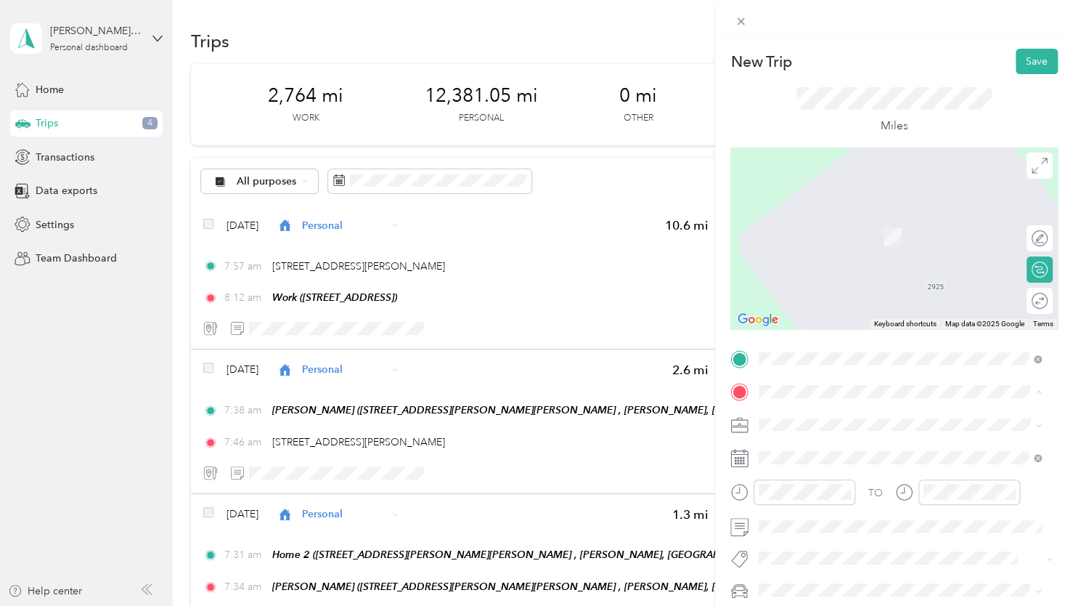
click at [816, 339] on span "5718 US-51 S, McFarland, WI, United States , 53558, McFarland, WI, United States" at bounding box center [896, 354] width 221 height 58
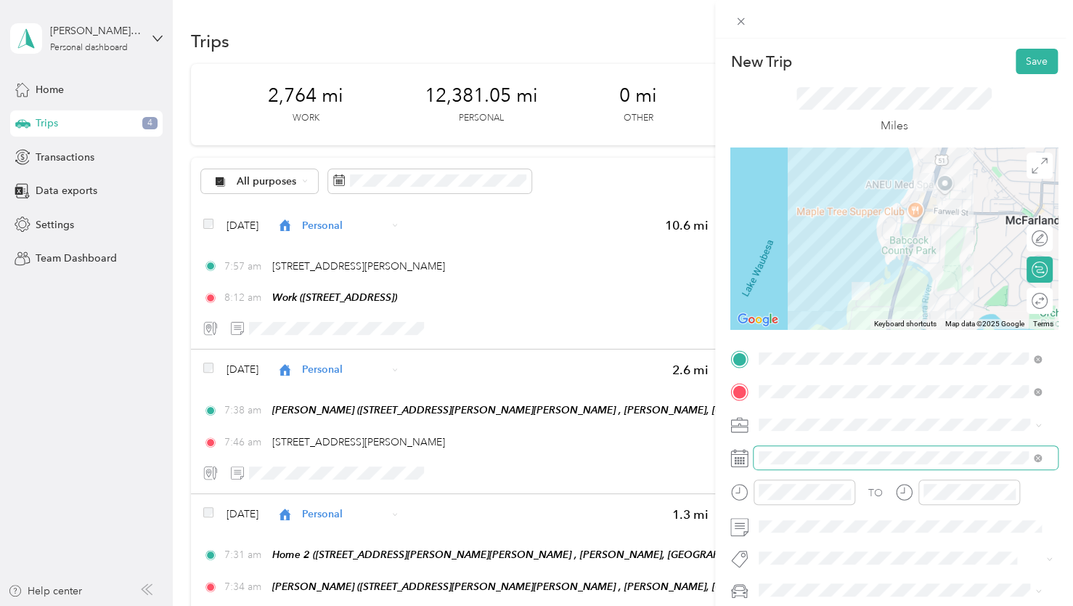
click at [770, 465] on span at bounding box center [906, 457] width 304 height 23
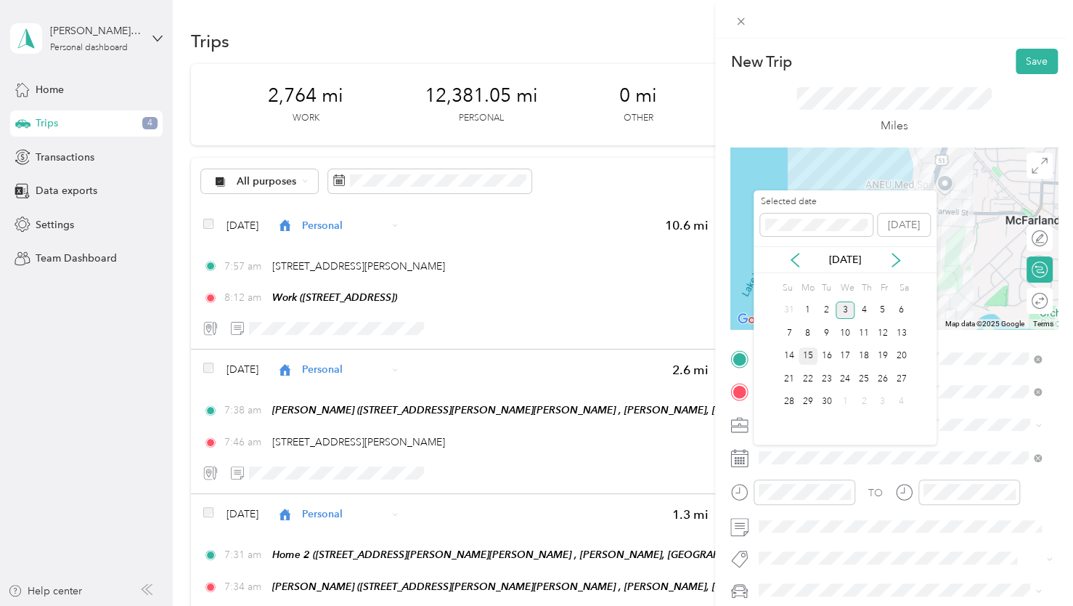
drag, startPoint x: 823, startPoint y: 306, endPoint x: 810, endPoint y: 354, distance: 49.7
click at [823, 306] on div "2" at bounding box center [827, 310] width 19 height 18
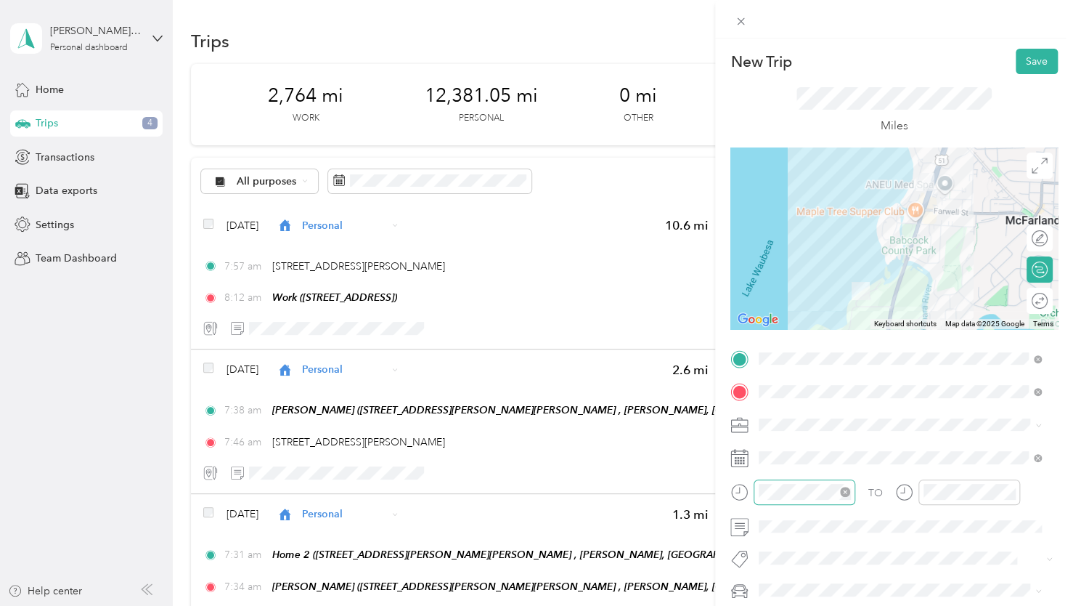
click at [787, 499] on div at bounding box center [805, 491] width 102 height 25
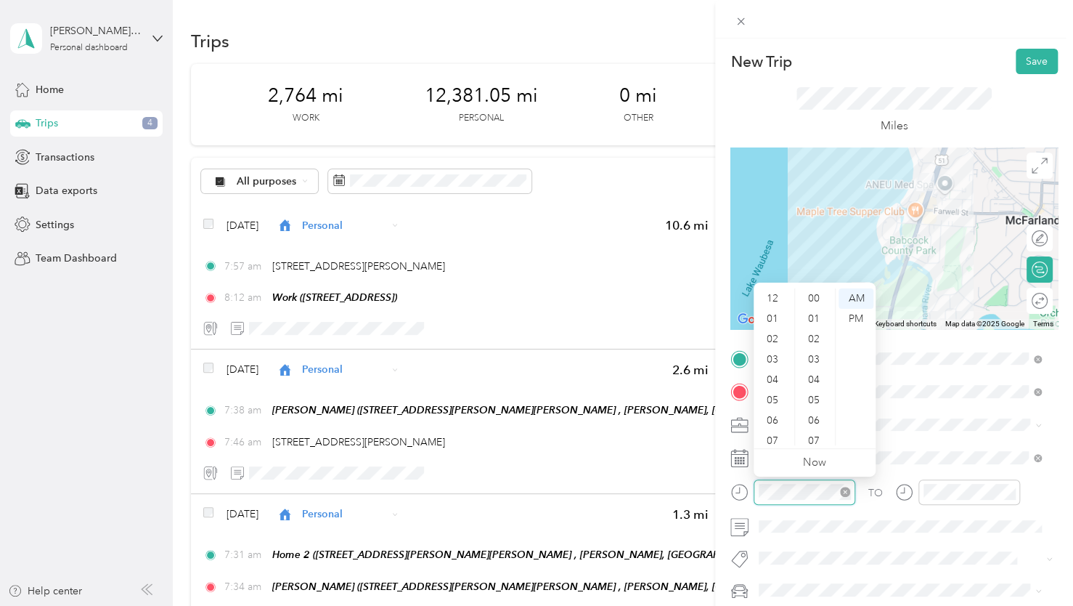
scroll to position [1063, 0]
click at [770, 375] on div "08" at bounding box center [774, 374] width 35 height 20
click at [770, 334] on div "06" at bounding box center [774, 333] width 35 height 20
click at [810, 305] on div "38" at bounding box center [815, 298] width 35 height 20
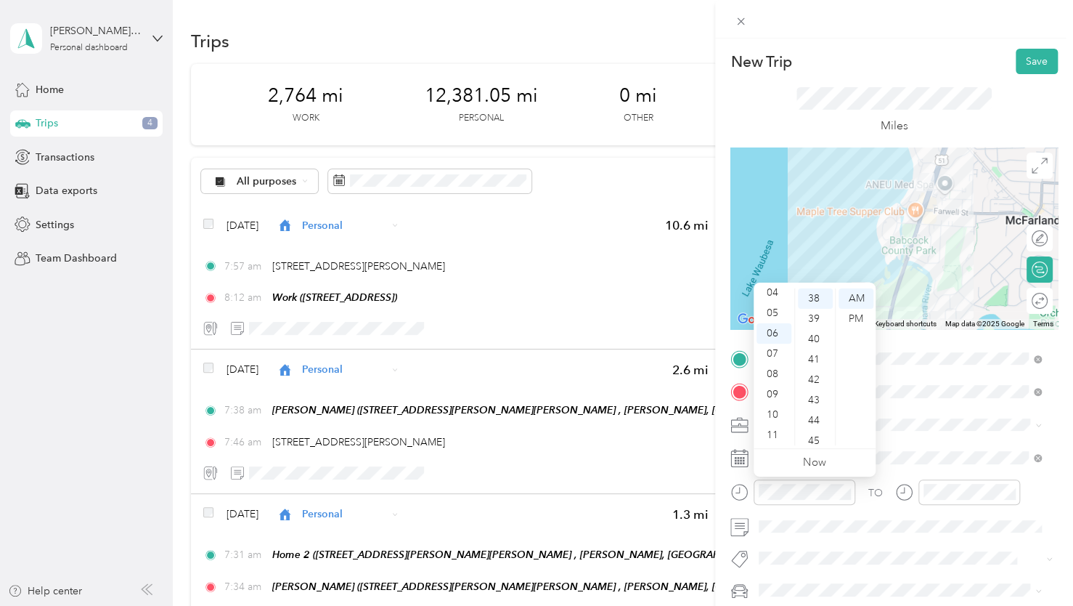
drag, startPoint x: 852, startPoint y: 316, endPoint x: 871, endPoint y: 342, distance: 31.8
click at [854, 317] on div "PM" at bounding box center [856, 319] width 35 height 20
click at [954, 500] on div at bounding box center [970, 491] width 102 height 25
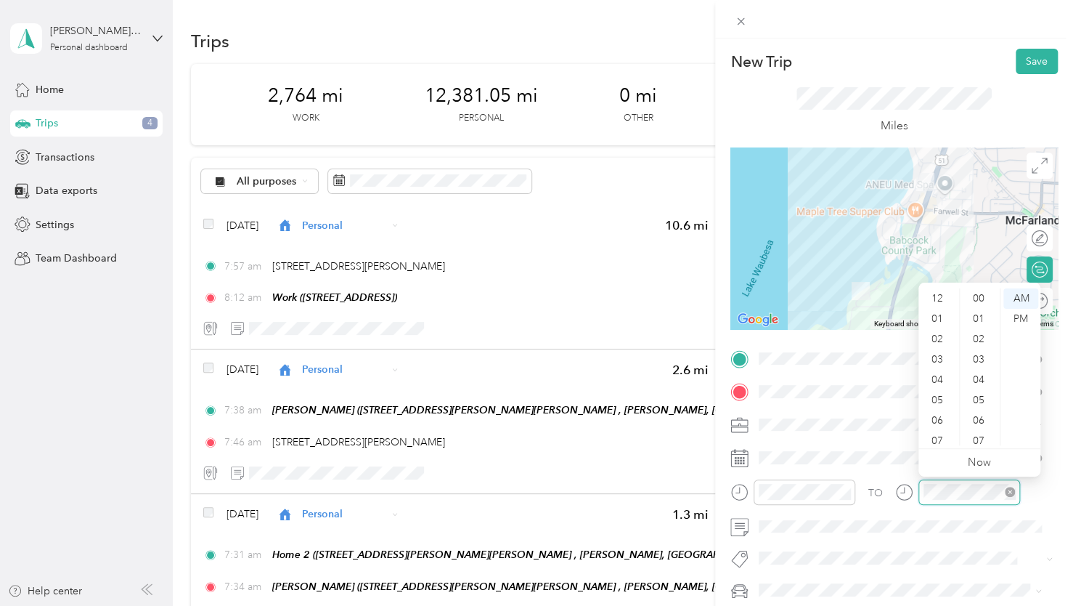
scroll to position [87, 0]
drag, startPoint x: 931, startPoint y: 337, endPoint x: 947, endPoint y: 338, distance: 16.0
click at [931, 336] on div "06" at bounding box center [938, 333] width 35 height 20
click at [979, 340] on div "40" at bounding box center [980, 339] width 35 height 20
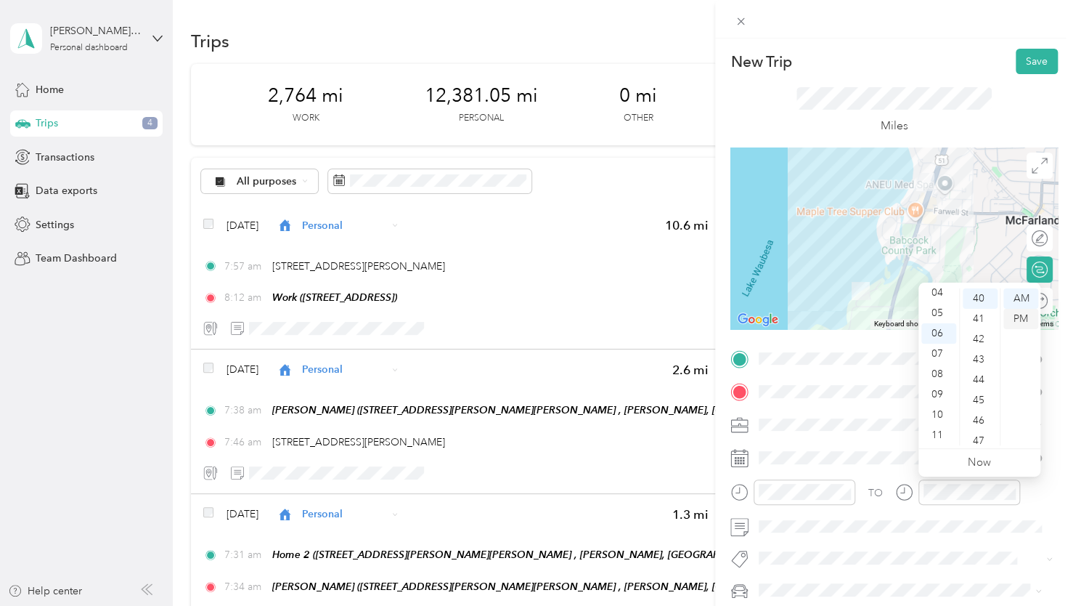
click at [1014, 320] on div "PM" at bounding box center [1020, 319] width 35 height 20
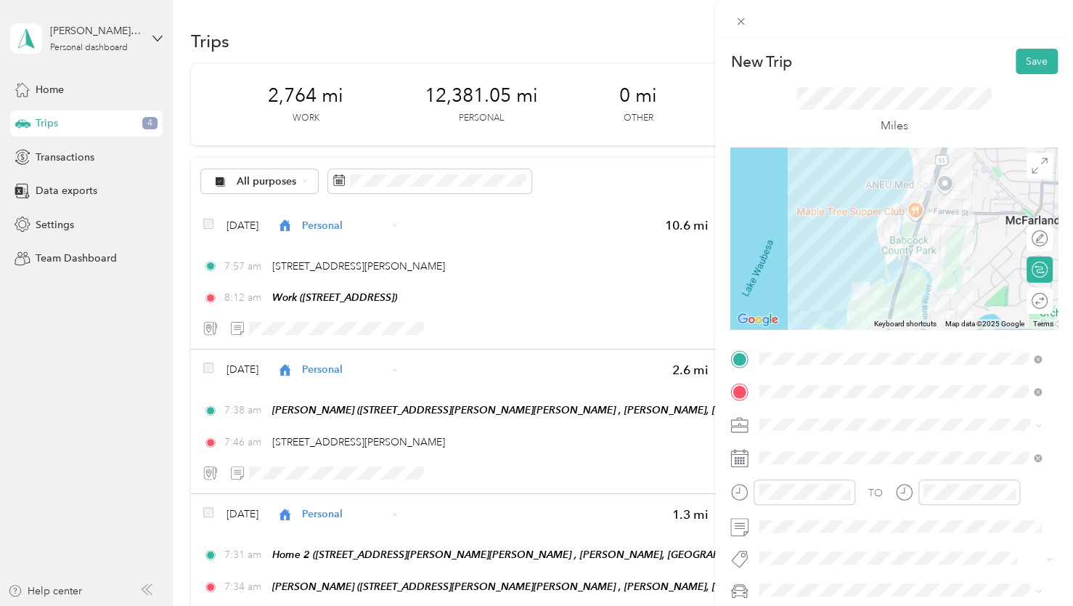
click at [915, 541] on div "TO Add photo" at bounding box center [893, 506] width 327 height 318
click at [1016, 62] on button "Save" at bounding box center [1037, 61] width 42 height 25
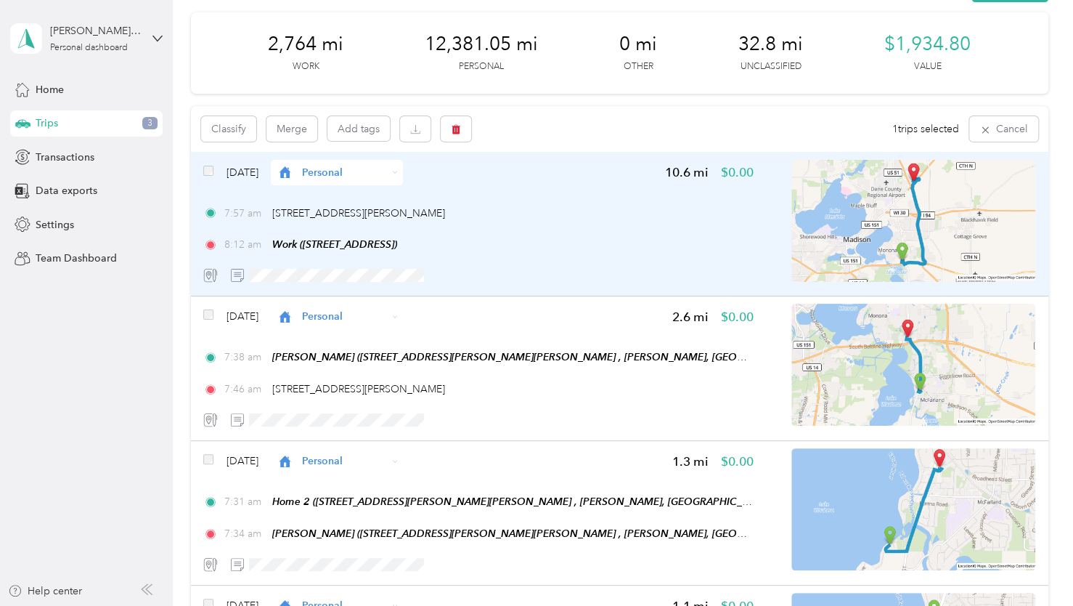
scroll to position [0, 0]
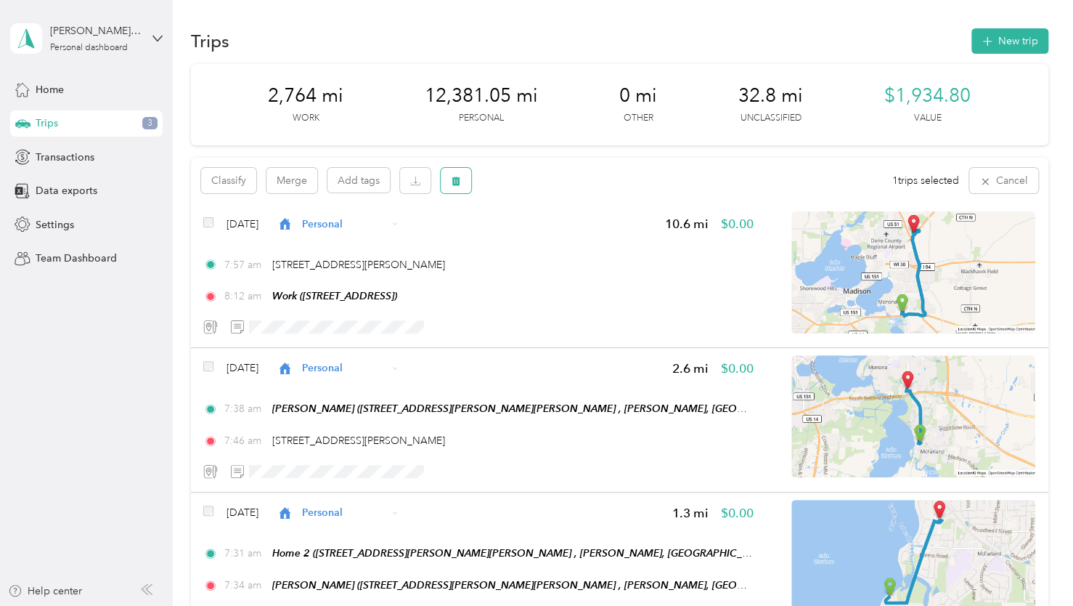
click at [453, 178] on icon "button" at bounding box center [456, 180] width 9 height 9
click at [563, 236] on button "Yes" at bounding box center [564, 240] width 28 height 23
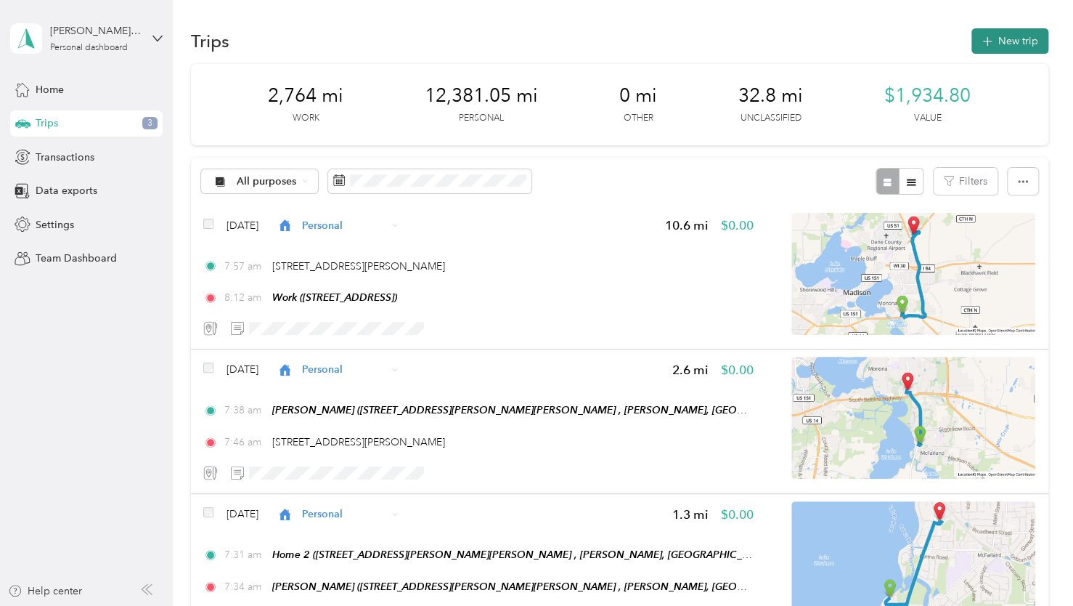
click at [1013, 36] on button "New trip" at bounding box center [1010, 40] width 77 height 25
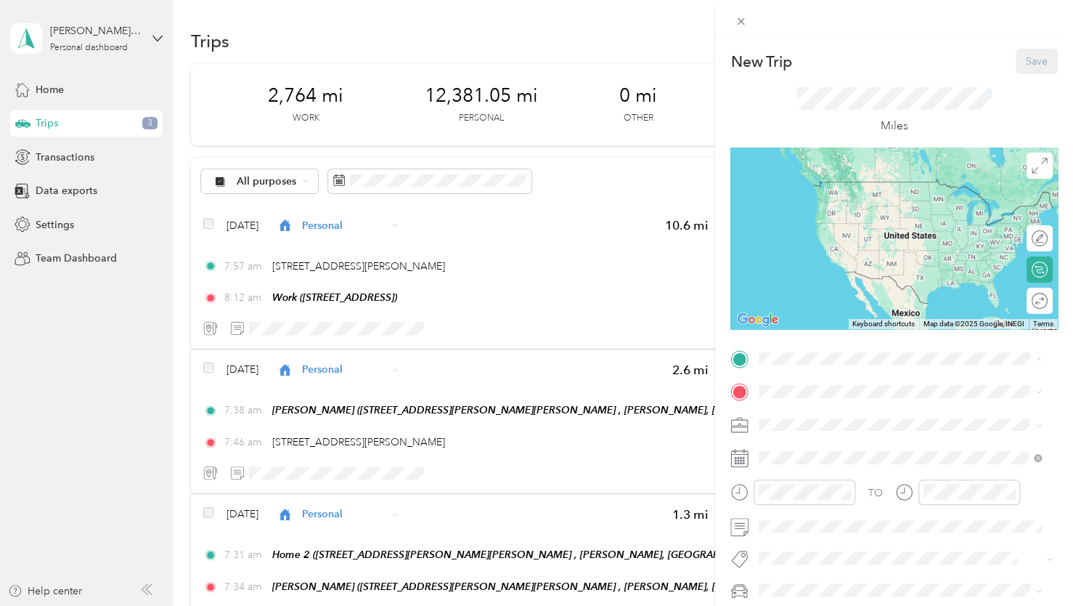
drag, startPoint x: 814, startPoint y: 544, endPoint x: 816, endPoint y: 494, distance: 50.1
click at [814, 543] on div "Work" at bounding box center [832, 538] width 92 height 13
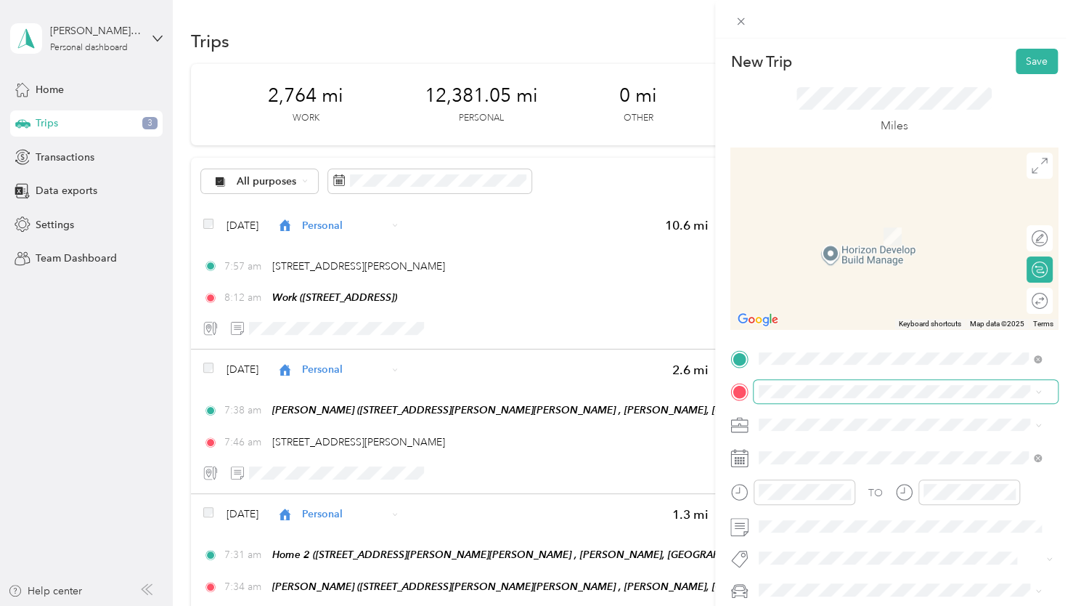
click at [793, 397] on span at bounding box center [906, 391] width 304 height 23
click at [819, 299] on span "2925 Camp Leonard Rd, McFarland, WI, United States , 53558, McFarland, WI, Unit…" at bounding box center [902, 297] width 232 height 43
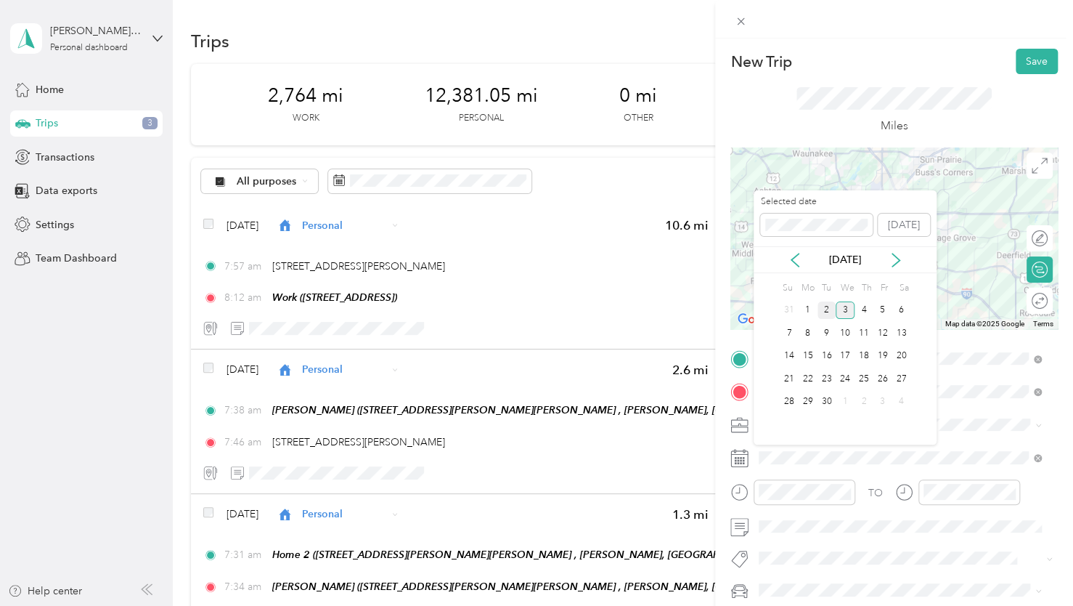
click at [822, 310] on div "2" at bounding box center [827, 310] width 19 height 18
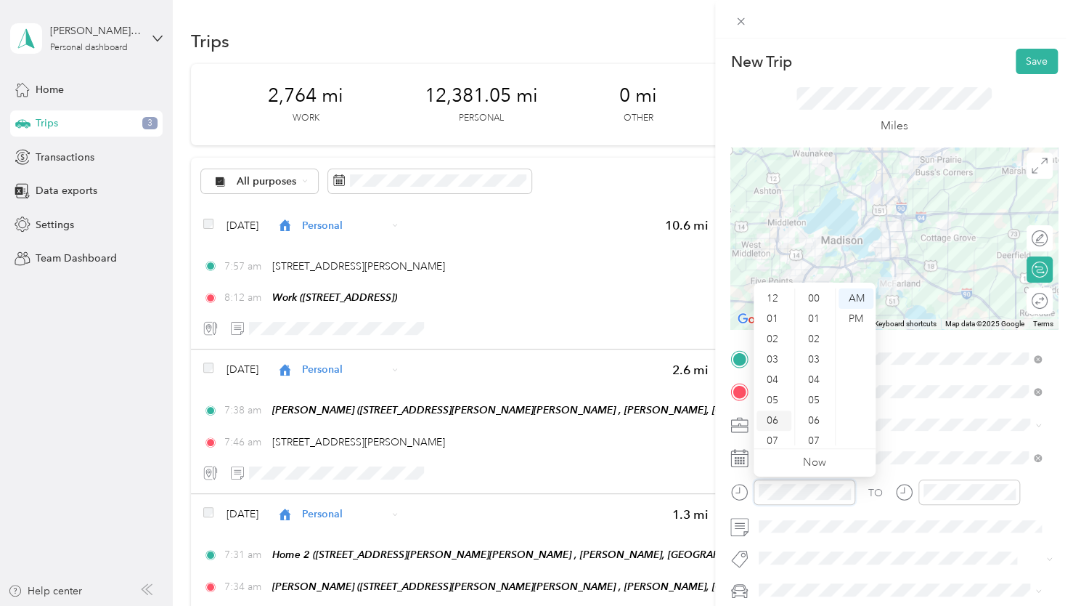
scroll to position [1063, 0]
click at [773, 296] on div "04" at bounding box center [774, 292] width 35 height 20
click at [812, 313] on div "35" at bounding box center [815, 310] width 35 height 20
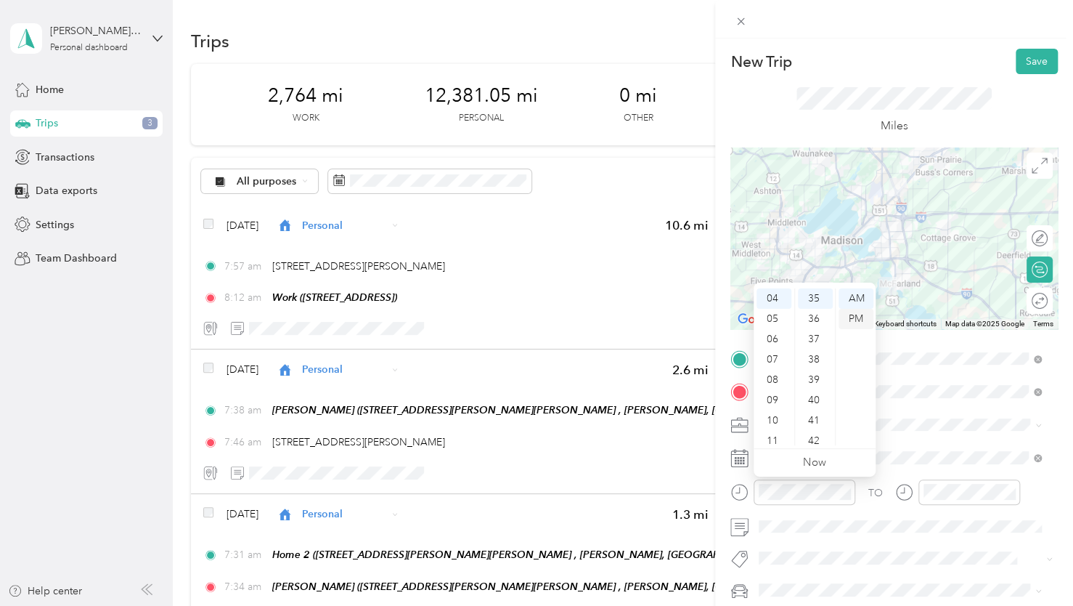
click at [854, 320] on div "PM" at bounding box center [856, 319] width 35 height 20
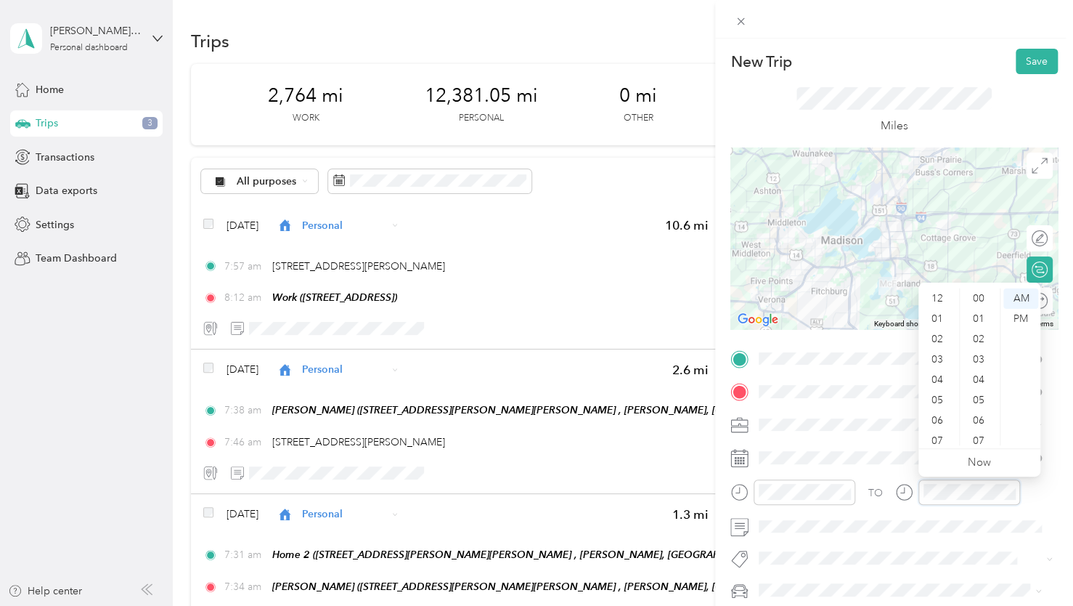
scroll to position [87, 0]
click at [935, 294] on div "04" at bounding box center [938, 292] width 35 height 20
click at [977, 412] on div "58" at bounding box center [980, 414] width 35 height 20
click at [1009, 323] on div "PM" at bounding box center [1020, 319] width 35 height 20
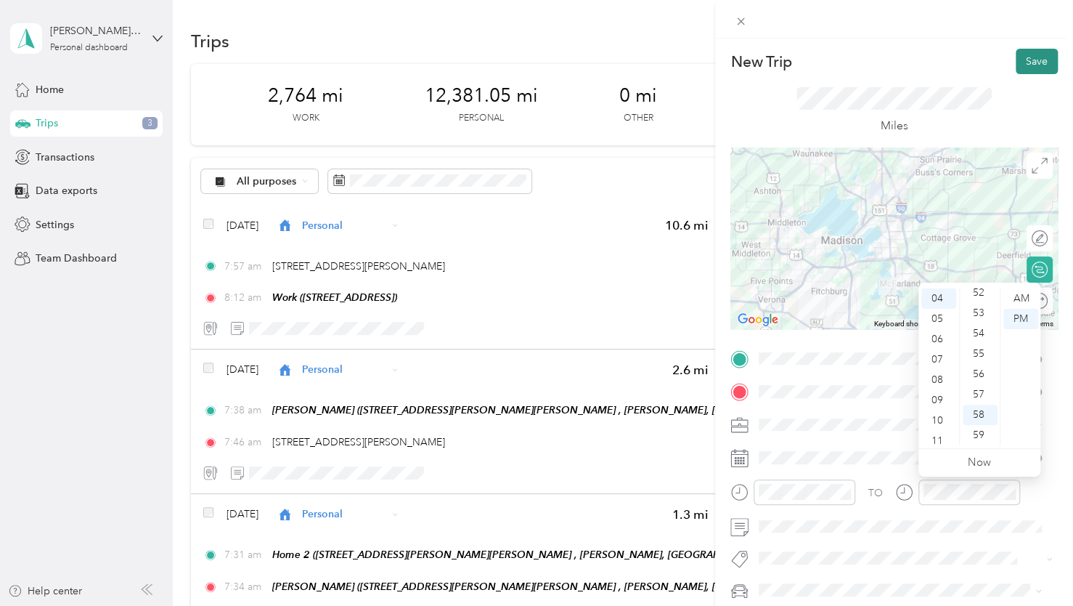
click at [1038, 63] on button "Save" at bounding box center [1037, 61] width 42 height 25
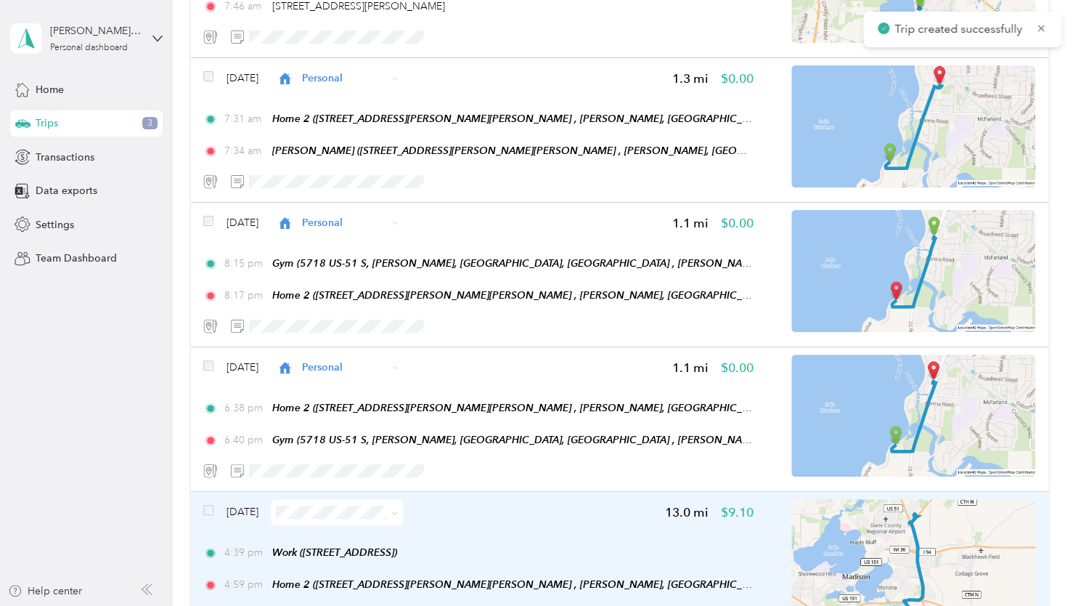
scroll to position [654, 0]
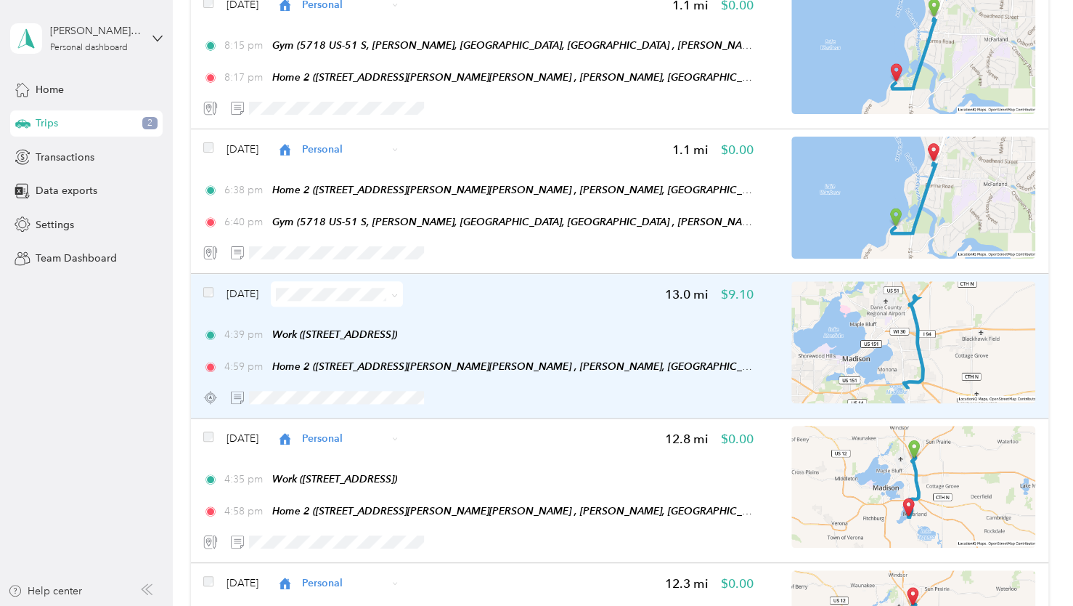
click at [881, 315] on img at bounding box center [913, 342] width 244 height 122
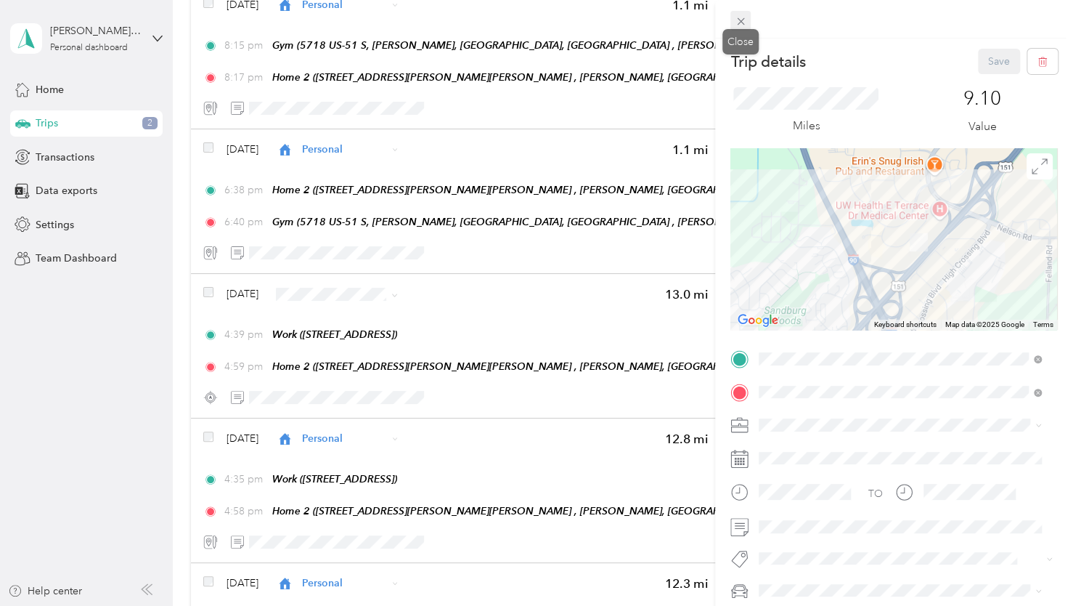
click at [745, 23] on icon at bounding box center [741, 21] width 12 height 12
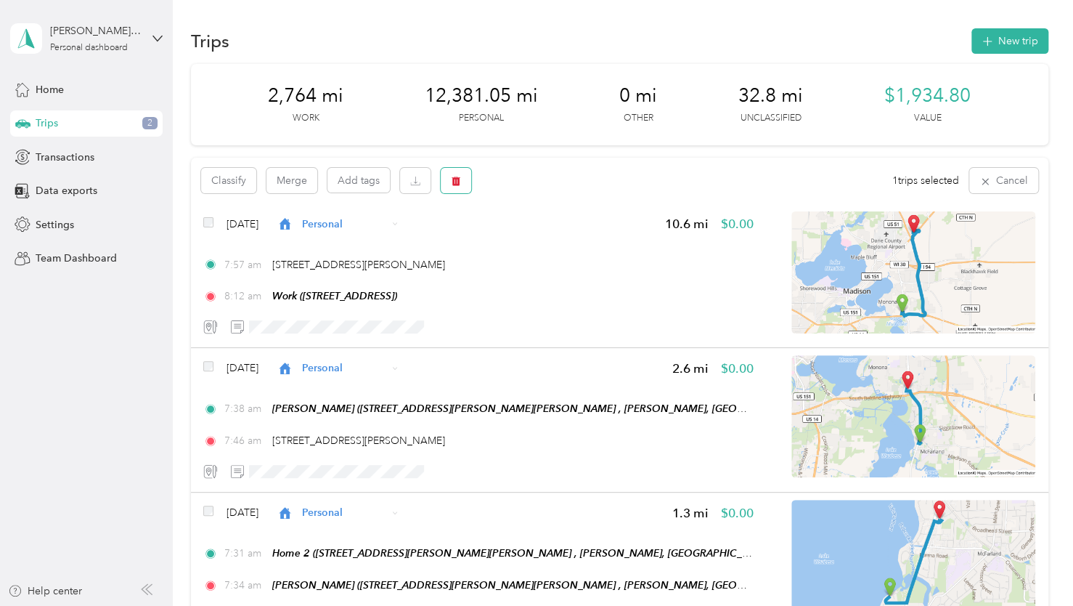
drag, startPoint x: 457, startPoint y: 183, endPoint x: 484, endPoint y: 202, distance: 32.2
click at [458, 183] on icon "button" at bounding box center [456, 180] width 9 height 9
click at [574, 240] on div "Are you sure you want to delete ALL 1 trip(s)? No Yes" at bounding box center [458, 231] width 261 height 64
click at [459, 182] on icon "button" at bounding box center [456, 180] width 9 height 9
click at [555, 240] on button "Yes" at bounding box center [564, 240] width 28 height 23
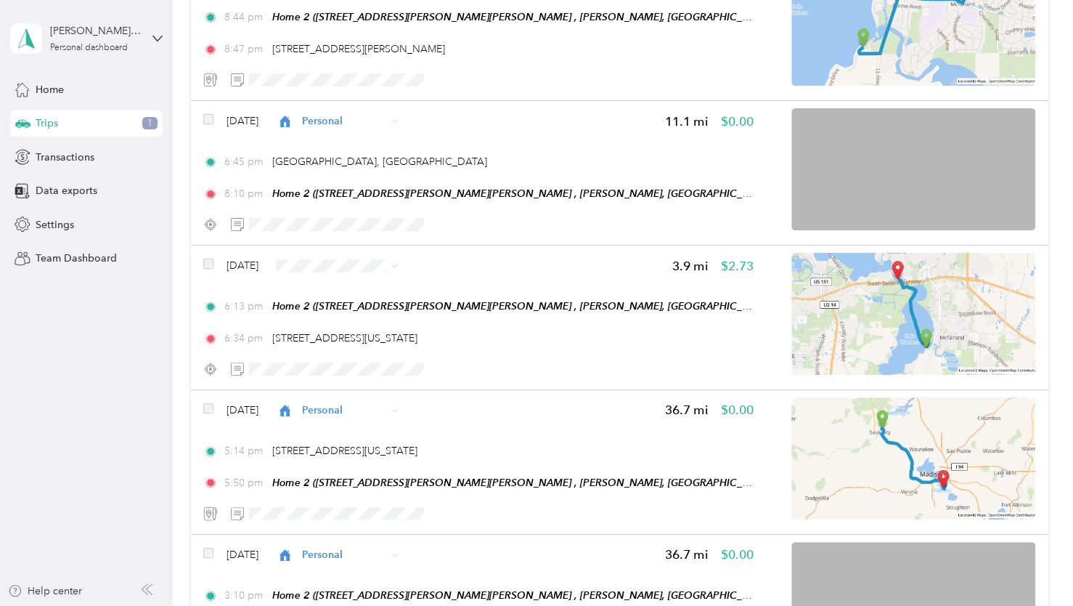
scroll to position [2324, 0]
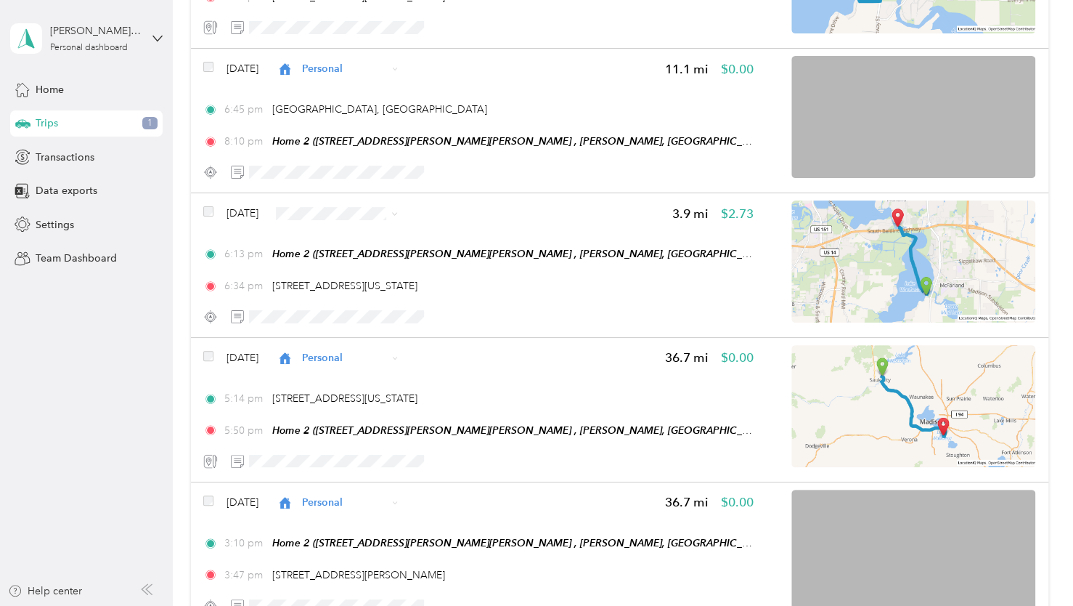
click at [358, 266] on span "Personal" at bounding box center [380, 264] width 86 height 15
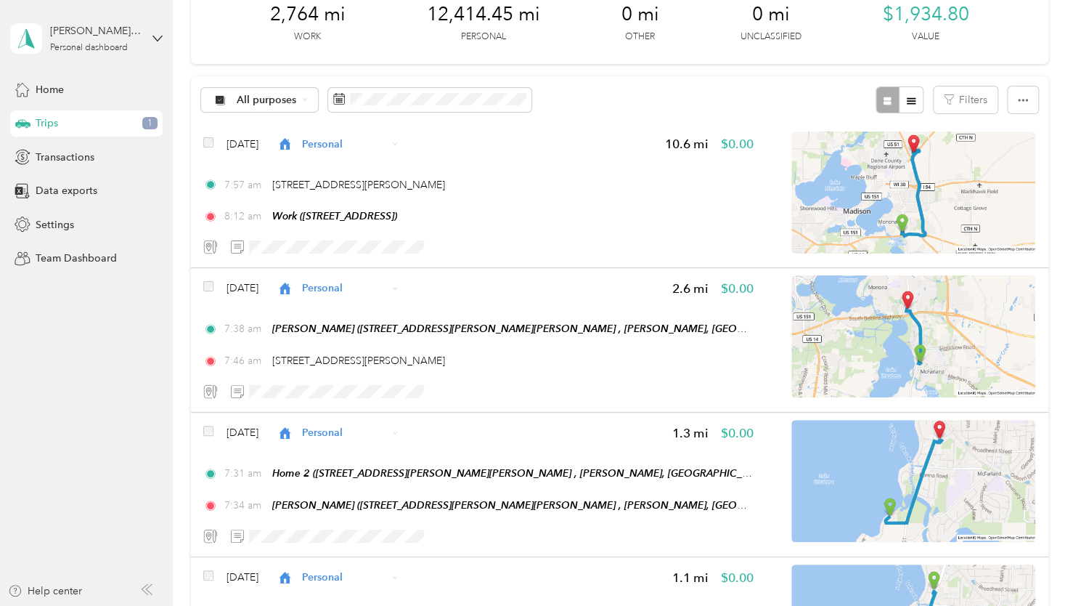
scroll to position [0, 0]
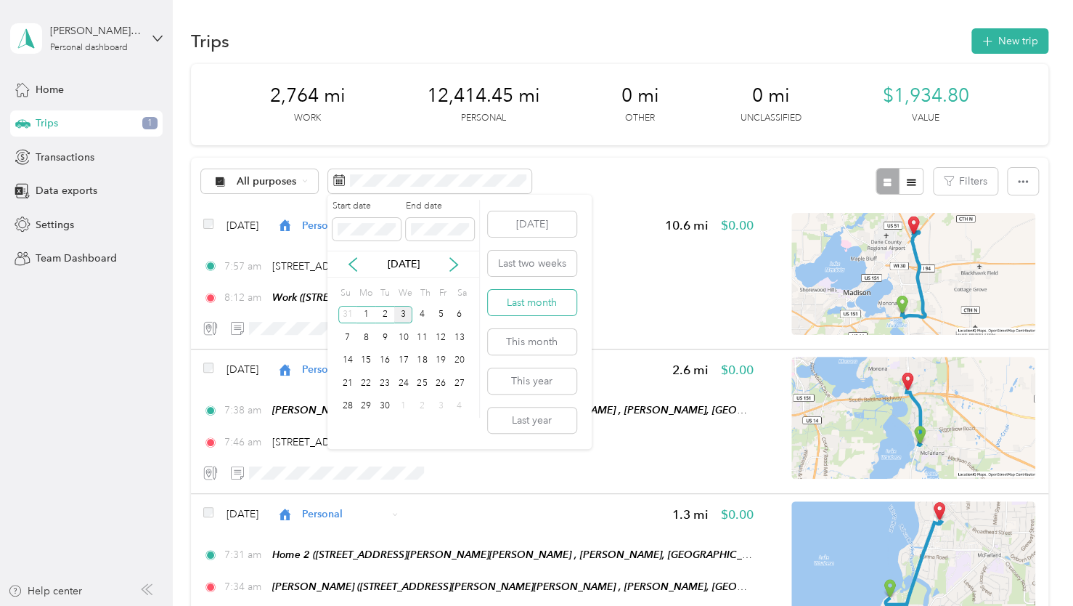
click at [527, 306] on button "Last month" at bounding box center [532, 302] width 89 height 25
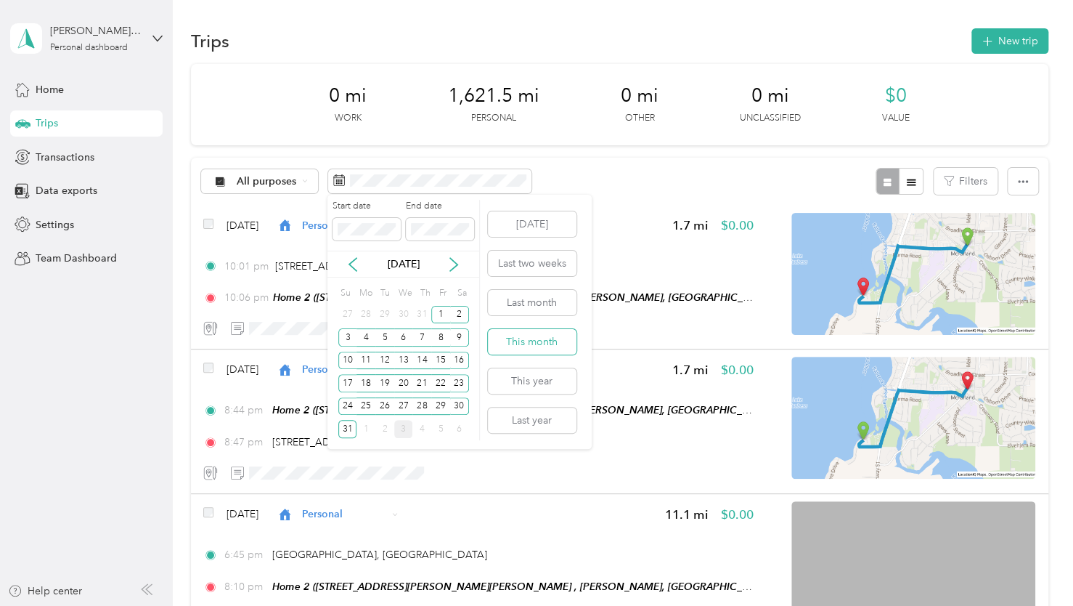
click at [542, 346] on button "This month" at bounding box center [532, 341] width 89 height 25
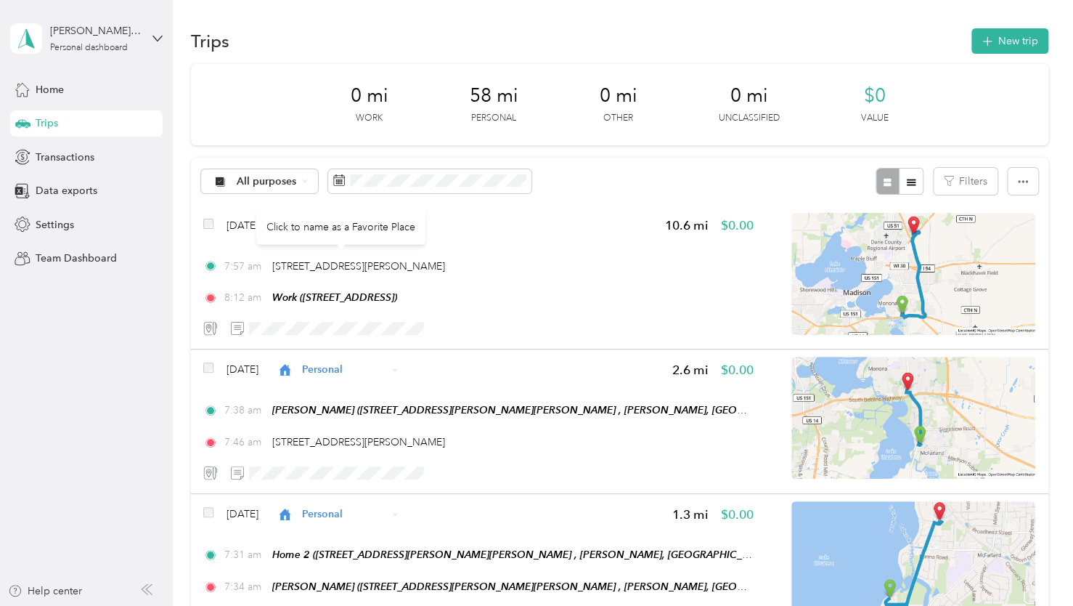
click at [415, 164] on div "All purposes Filters" at bounding box center [620, 181] width 858 height 47
click at [421, 171] on span at bounding box center [429, 181] width 203 height 25
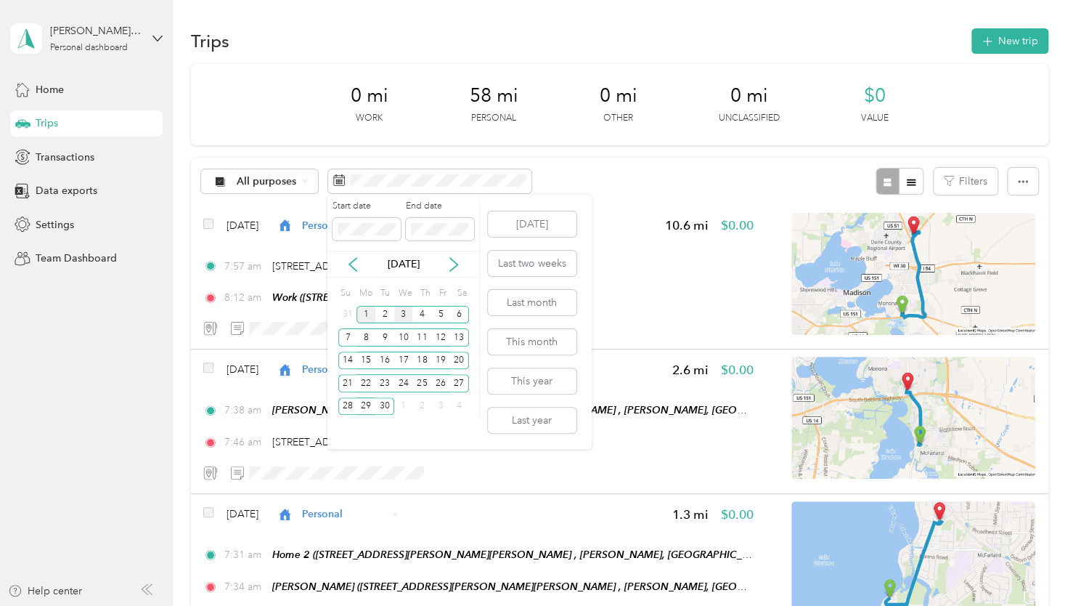
click at [367, 317] on div "1" at bounding box center [366, 315] width 19 height 18
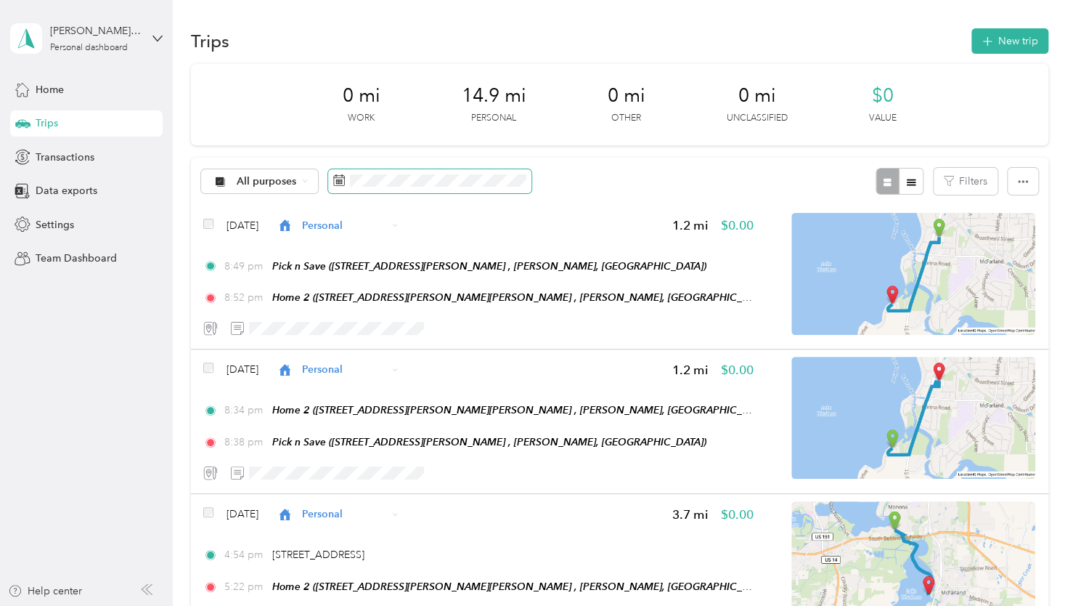
click at [410, 187] on span at bounding box center [429, 181] width 203 height 25
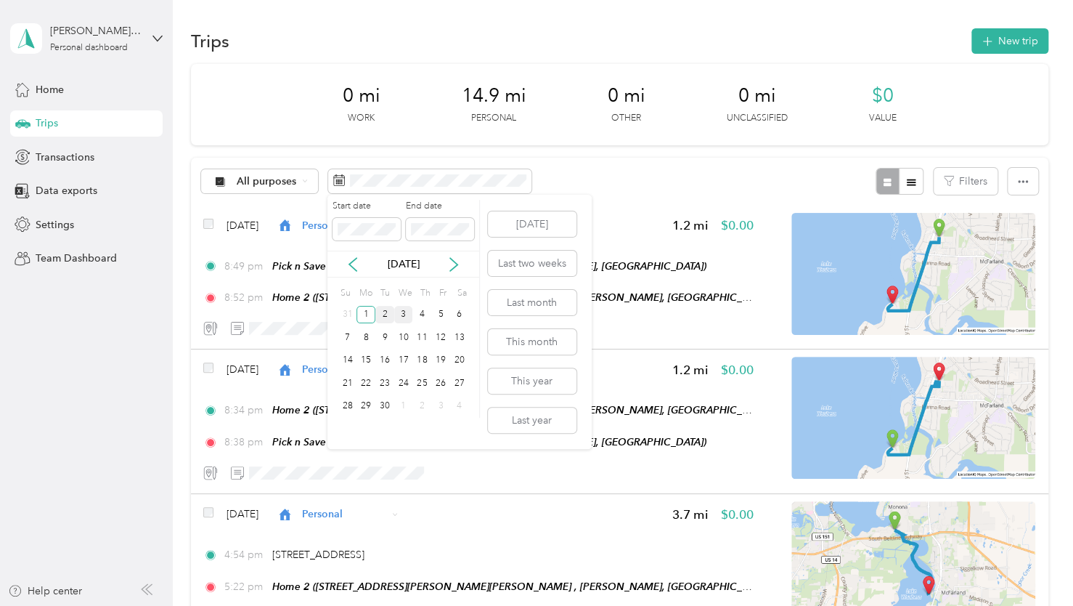
click at [383, 316] on div "2" at bounding box center [384, 315] width 19 height 18
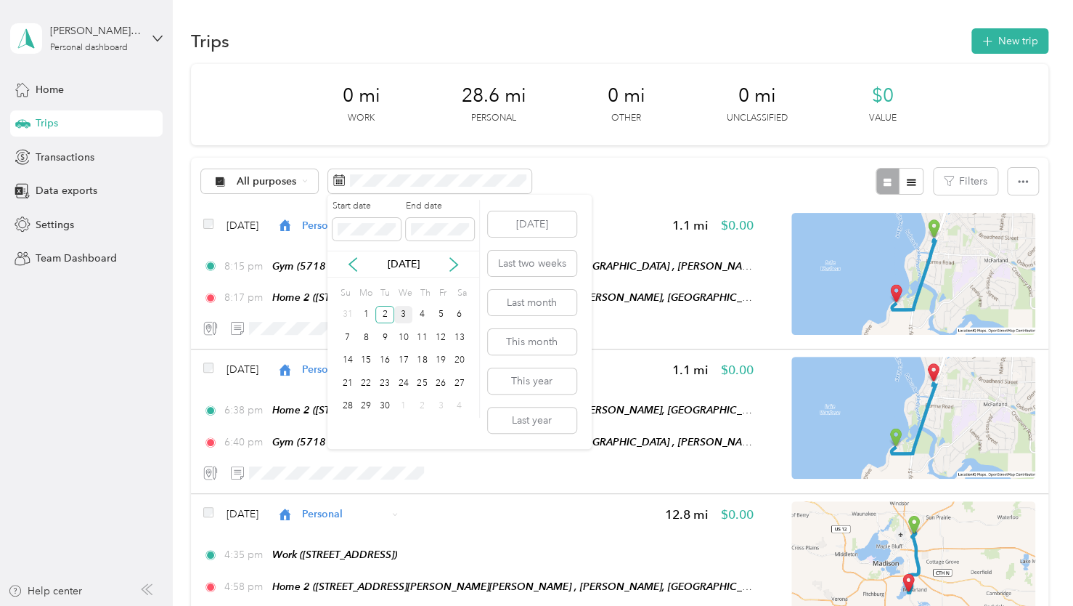
click at [402, 314] on div "3" at bounding box center [403, 315] width 19 height 18
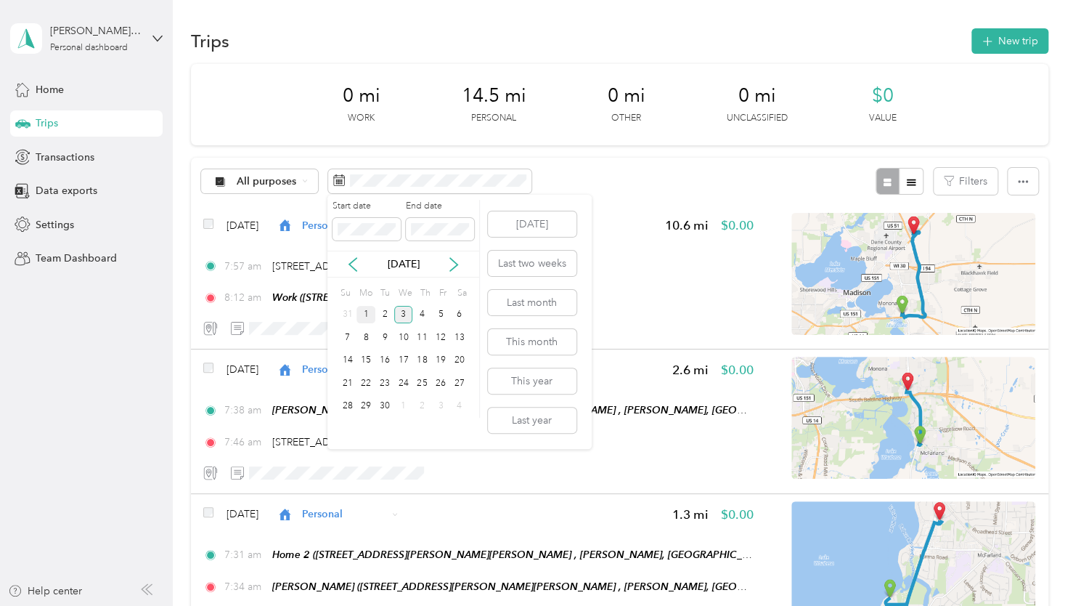
click at [369, 312] on div "1" at bounding box center [366, 315] width 19 height 18
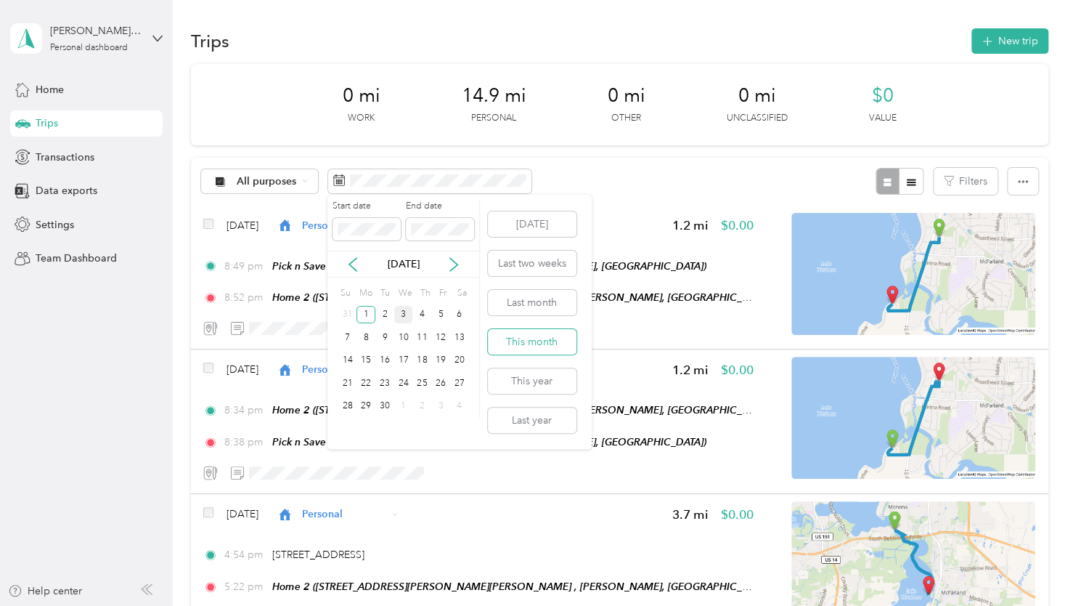
click at [515, 341] on button "This month" at bounding box center [532, 341] width 89 height 25
